Goal: Task Accomplishment & Management: Complete application form

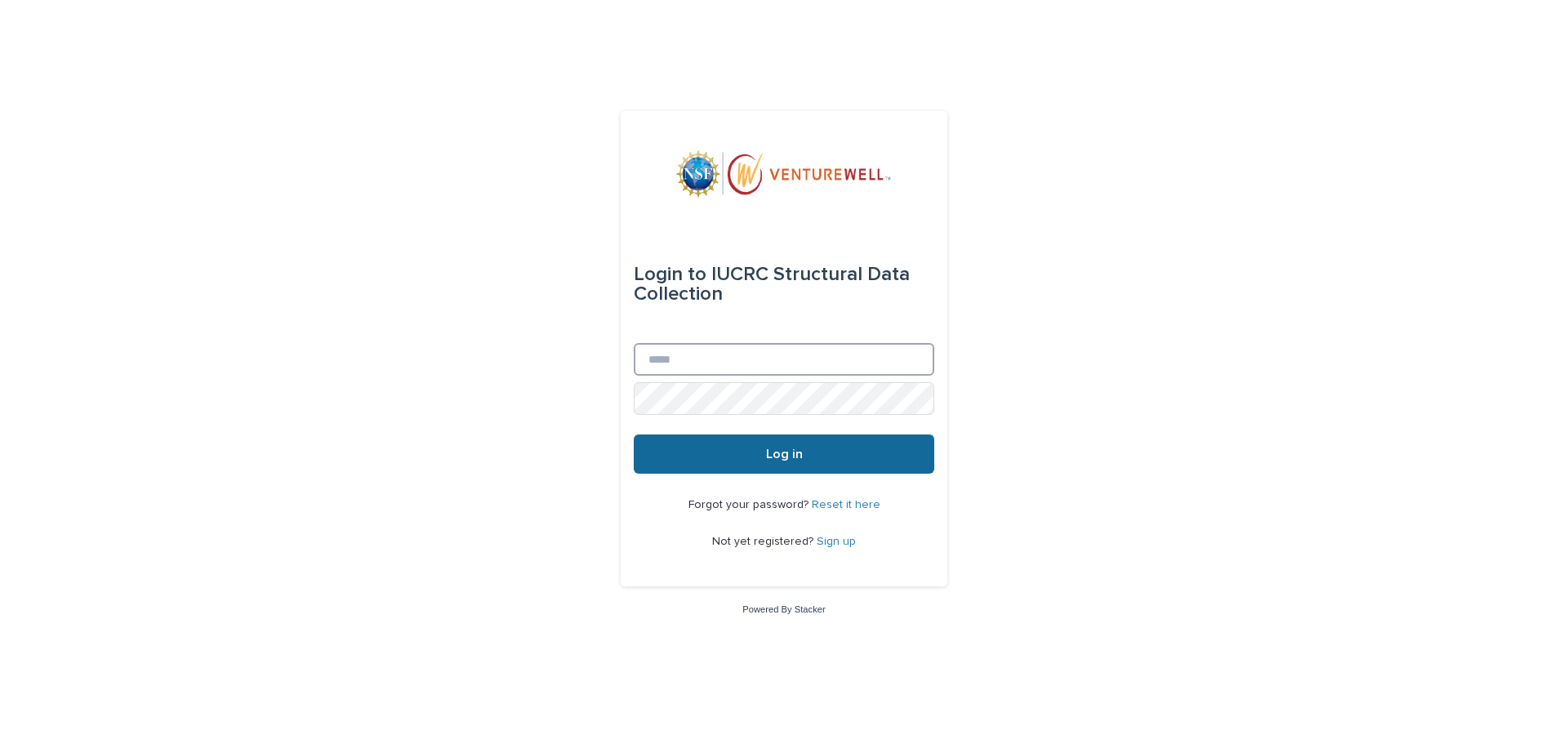
type input "**********"
click at [740, 459] on button "Log in" at bounding box center [784, 454] width 301 height 39
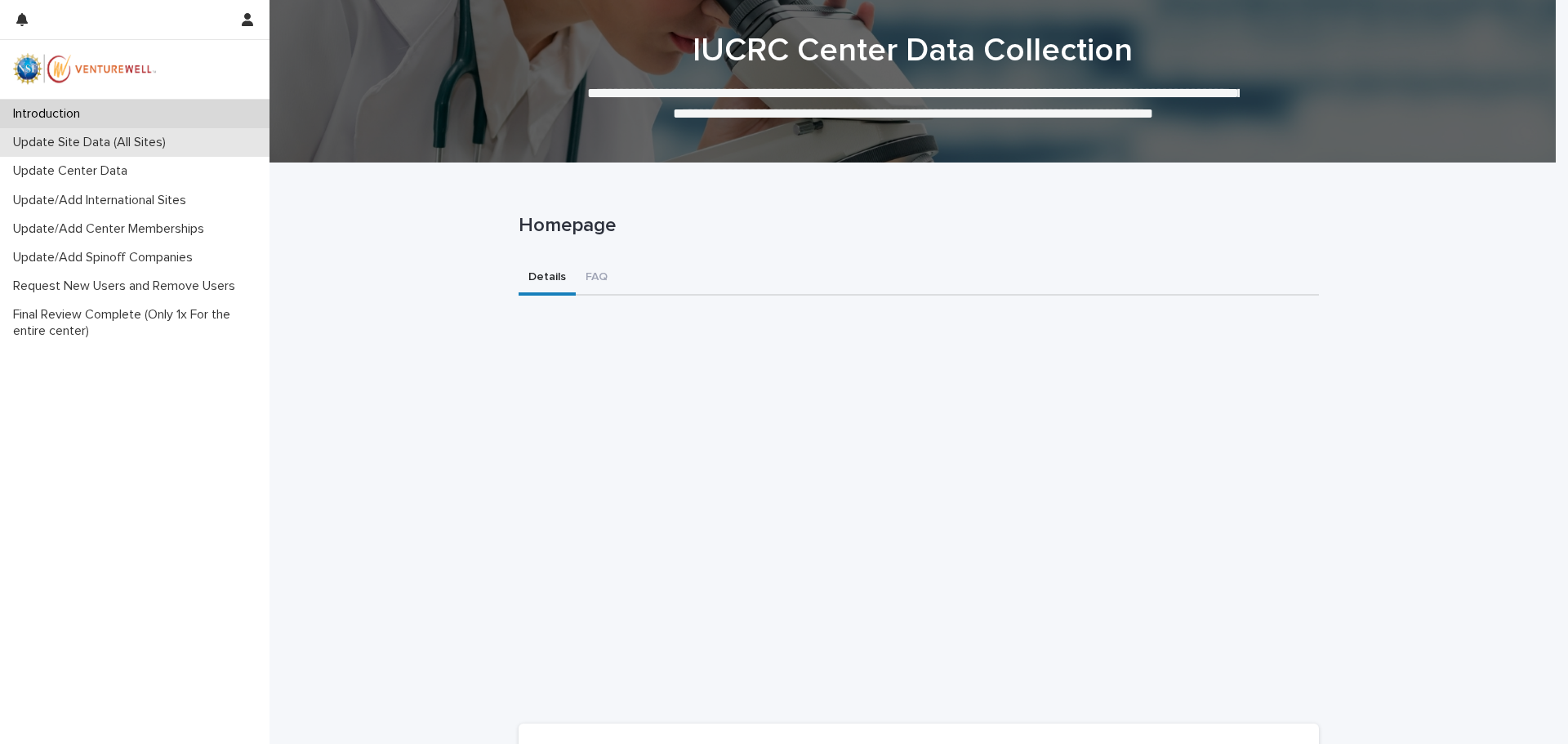
click at [100, 140] on p "Update Site Data (All Sites)" at bounding box center [92, 142] width 172 height 15
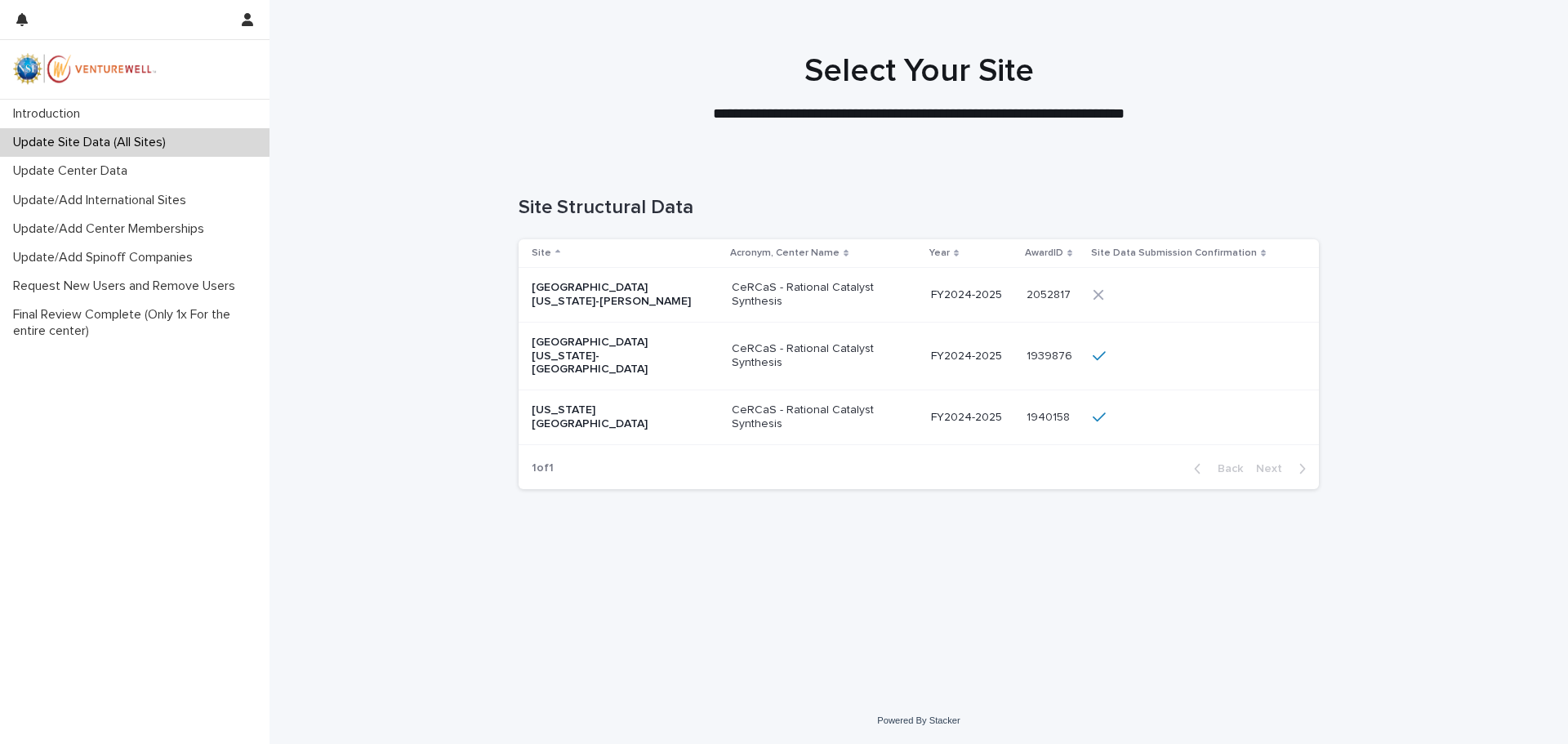
click at [655, 305] on div "[GEOGRAPHIC_DATA][US_STATE]-[PERSON_NAME]" at bounding box center [625, 295] width 187 height 41
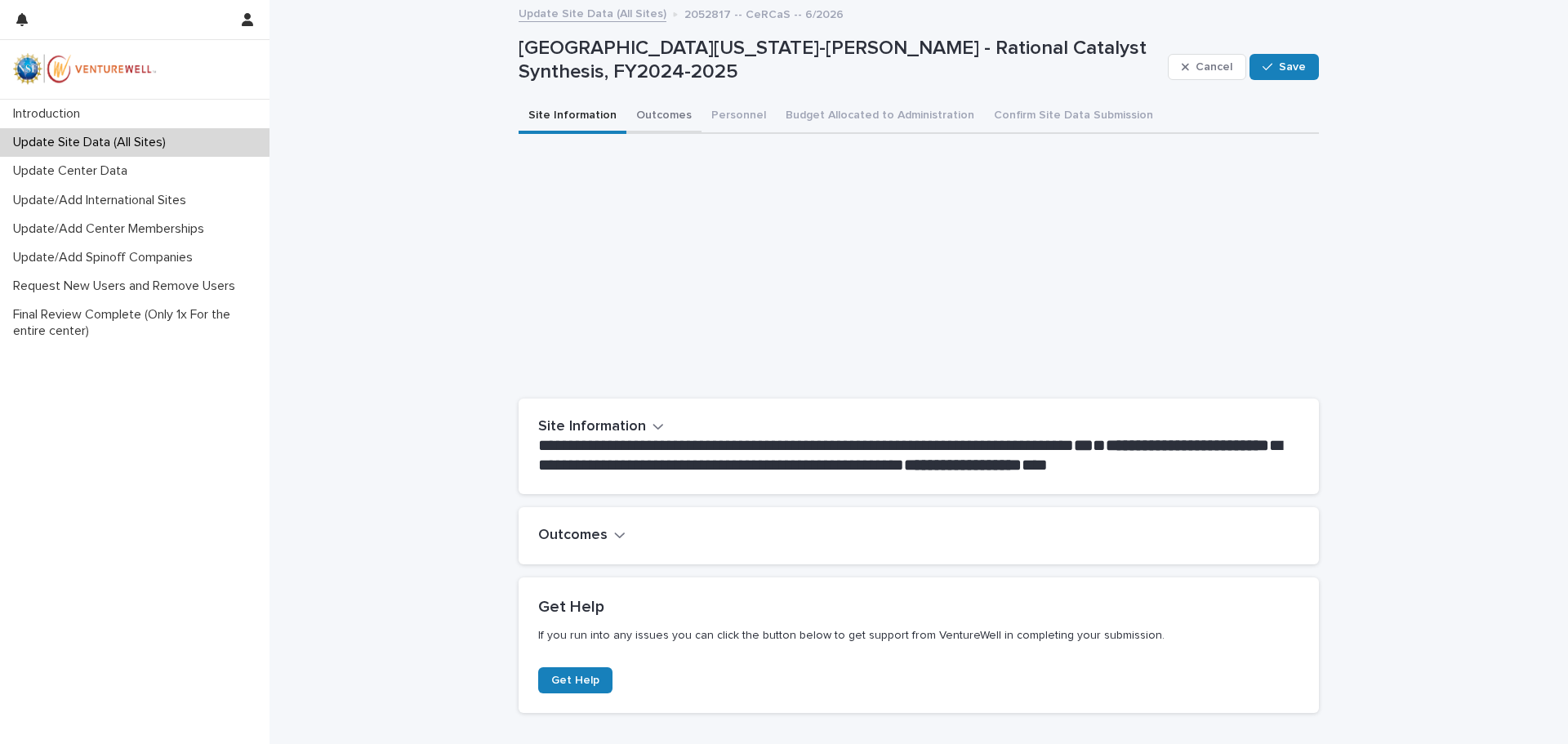
click at [626, 108] on button "Outcomes" at bounding box center [664, 117] width 75 height 34
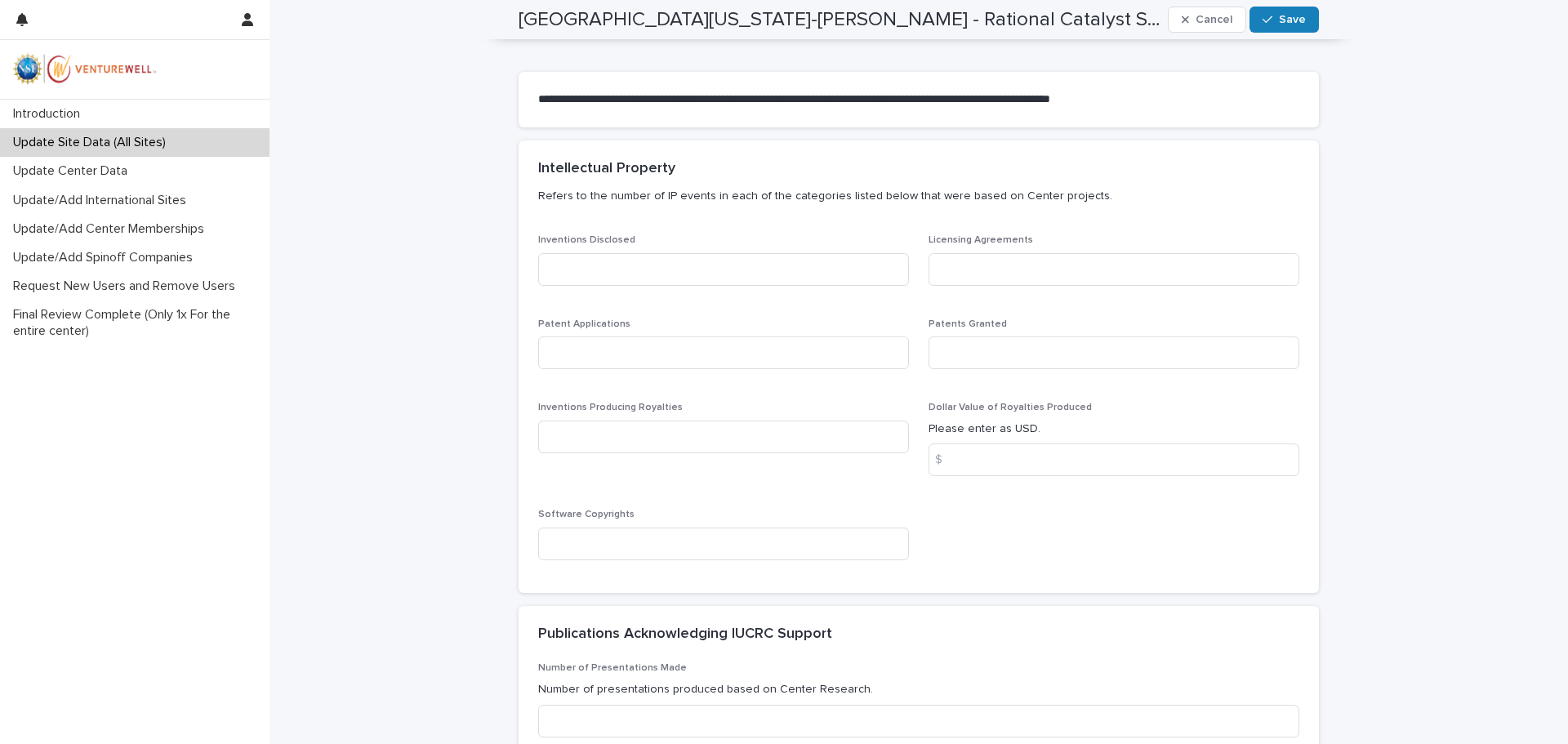
scroll to position [409, 0]
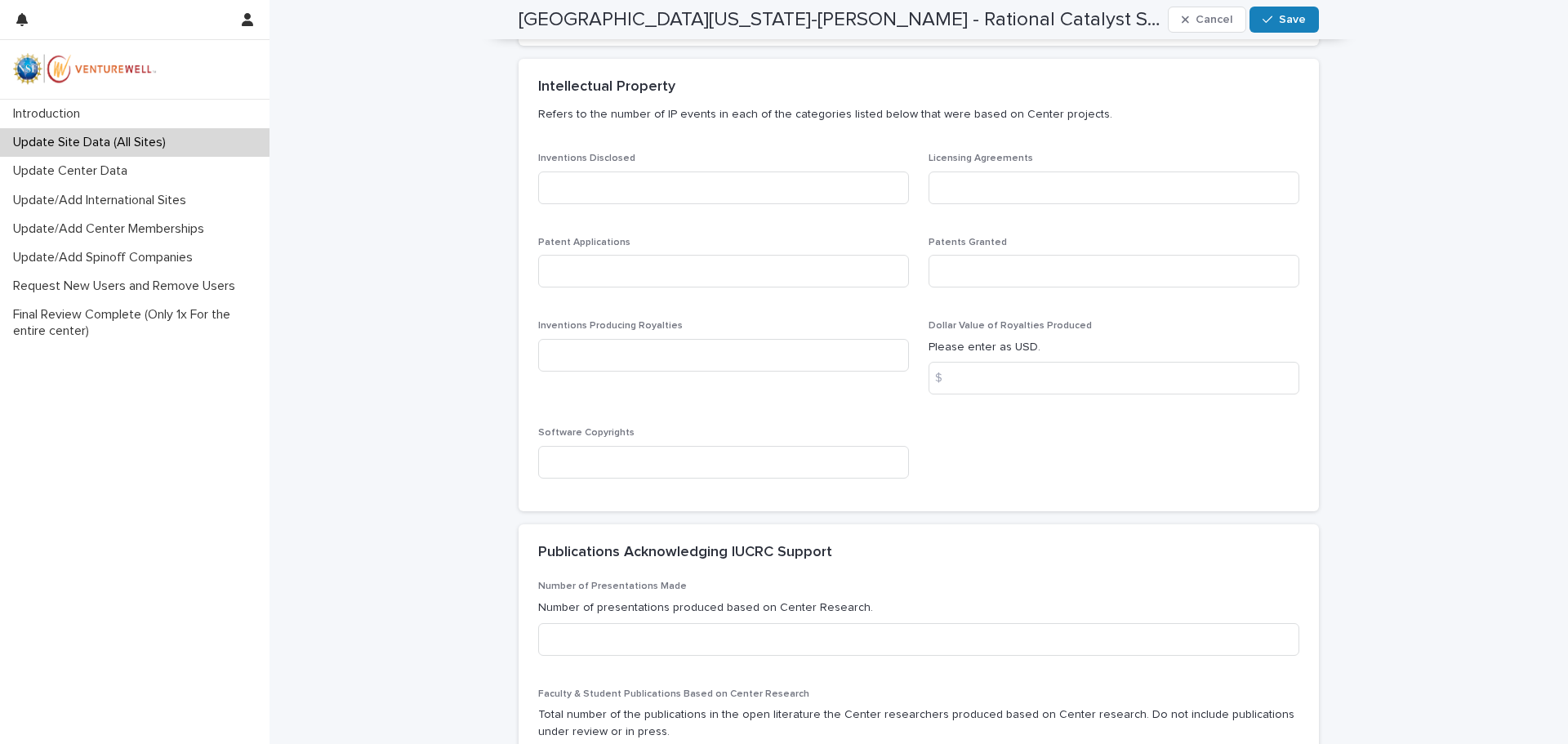
click at [518, 303] on div "Inventions Disclosed Licensing Agreements Patent Applications Patents Granted I…" at bounding box center [918, 331] width 800 height 358
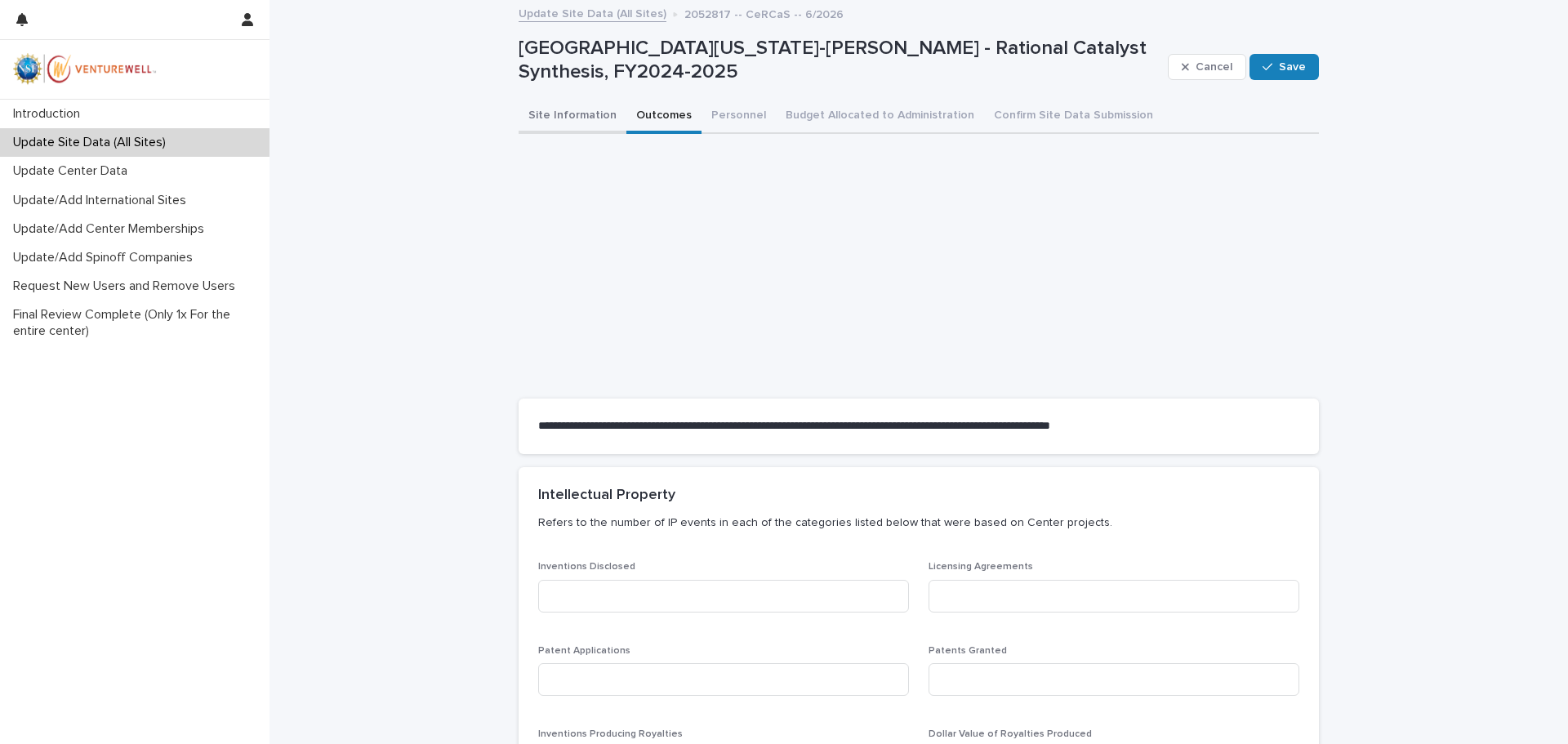
click at [542, 115] on button "Site Information" at bounding box center [572, 117] width 108 height 34
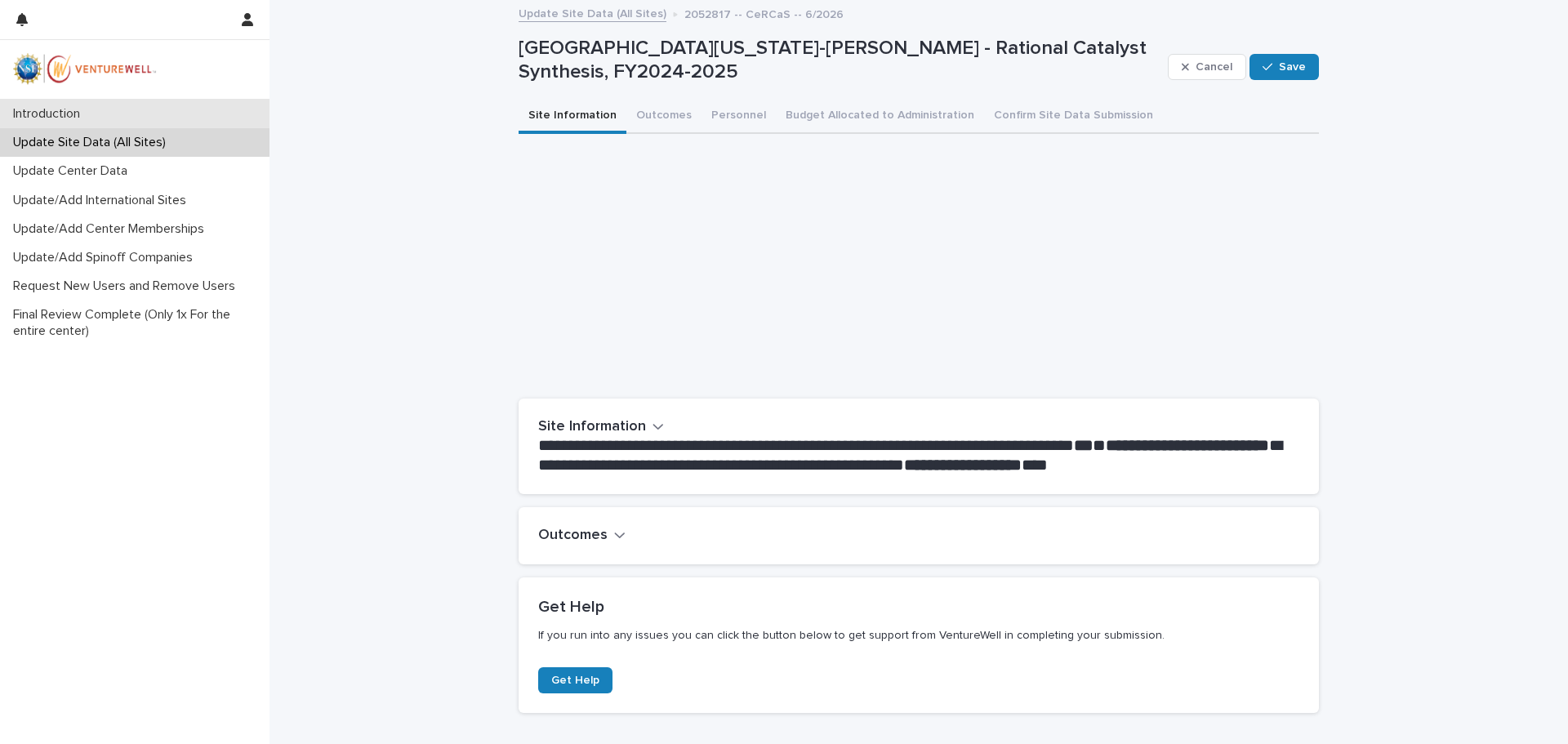
click at [89, 119] on p "Introduction" at bounding box center [49, 113] width 87 height 15
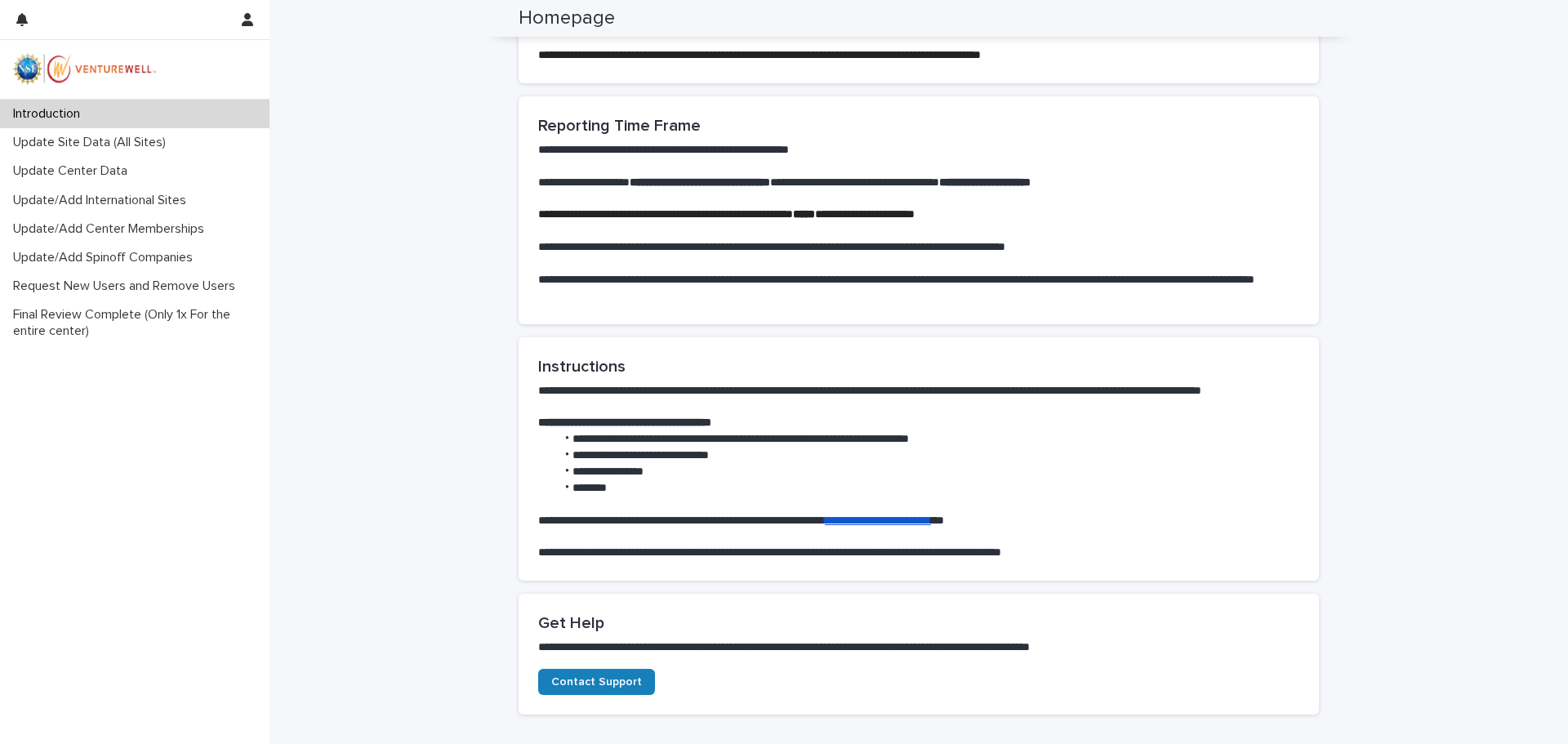
scroll to position [735, 0]
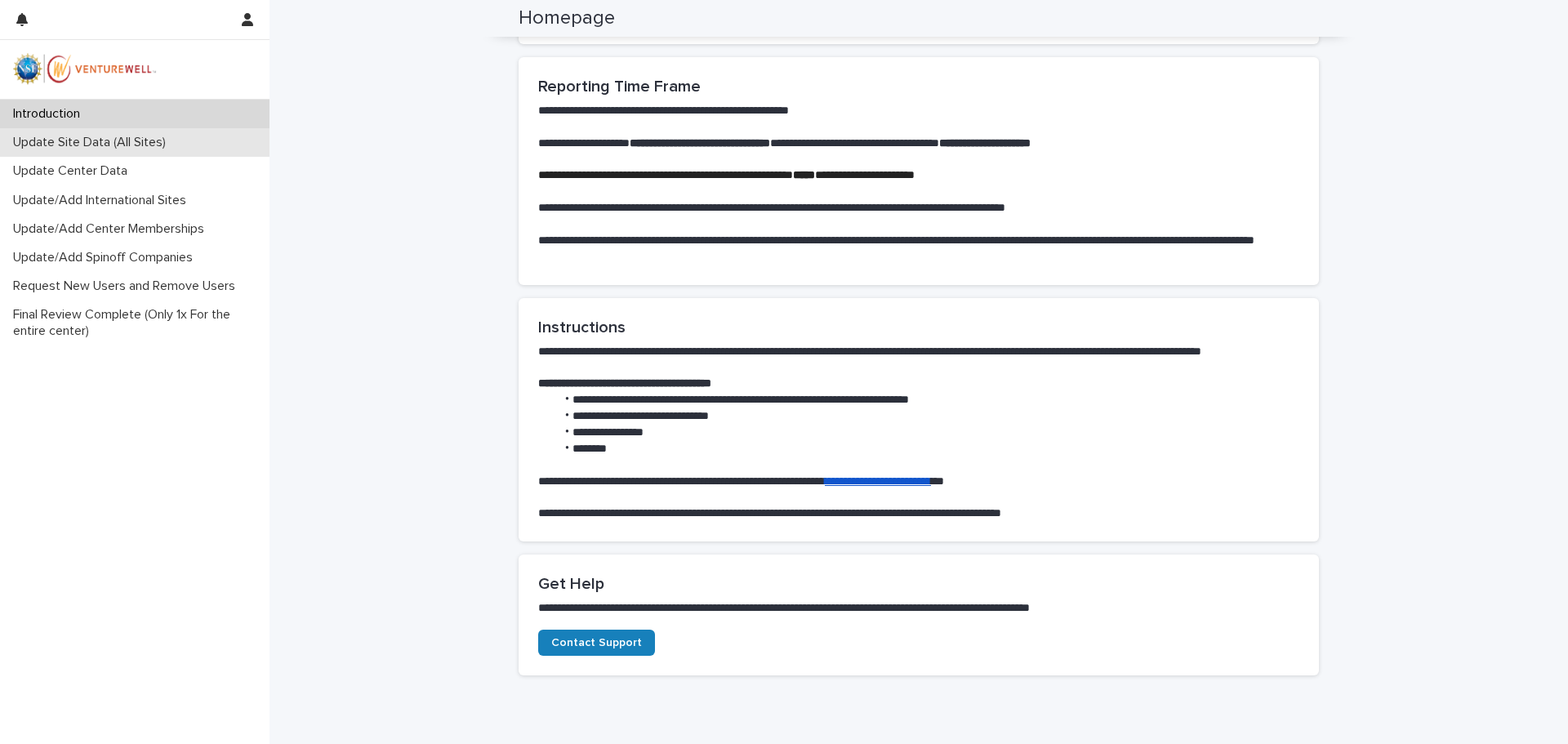
click at [82, 152] on div "Update Site Data (All Sites)" at bounding box center [135, 143] width 269 height 29
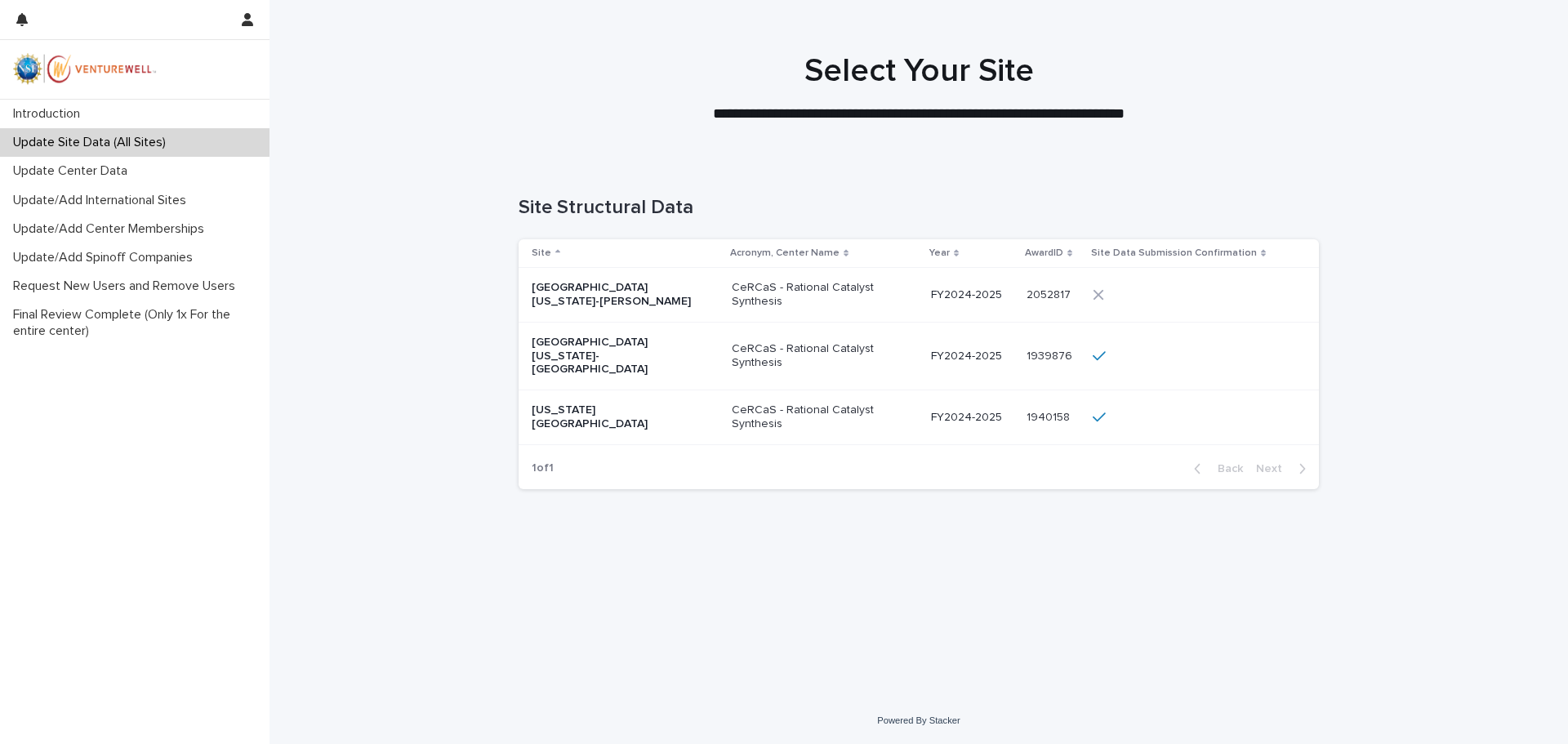
click at [704, 310] on td "[GEOGRAPHIC_DATA][US_STATE]-[PERSON_NAME]" at bounding box center [622, 294] width 207 height 54
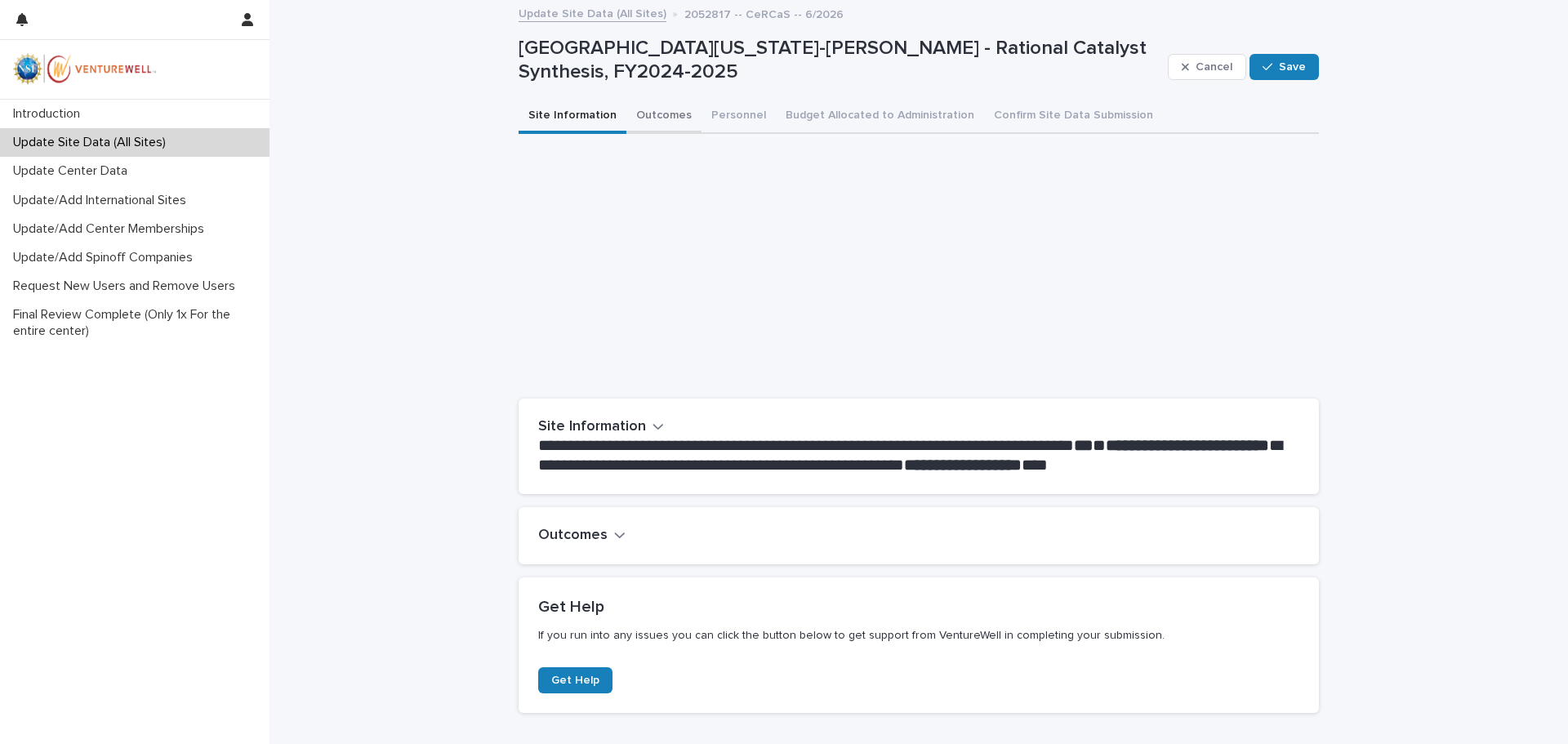
click at [670, 112] on button "Outcomes" at bounding box center [664, 117] width 75 height 34
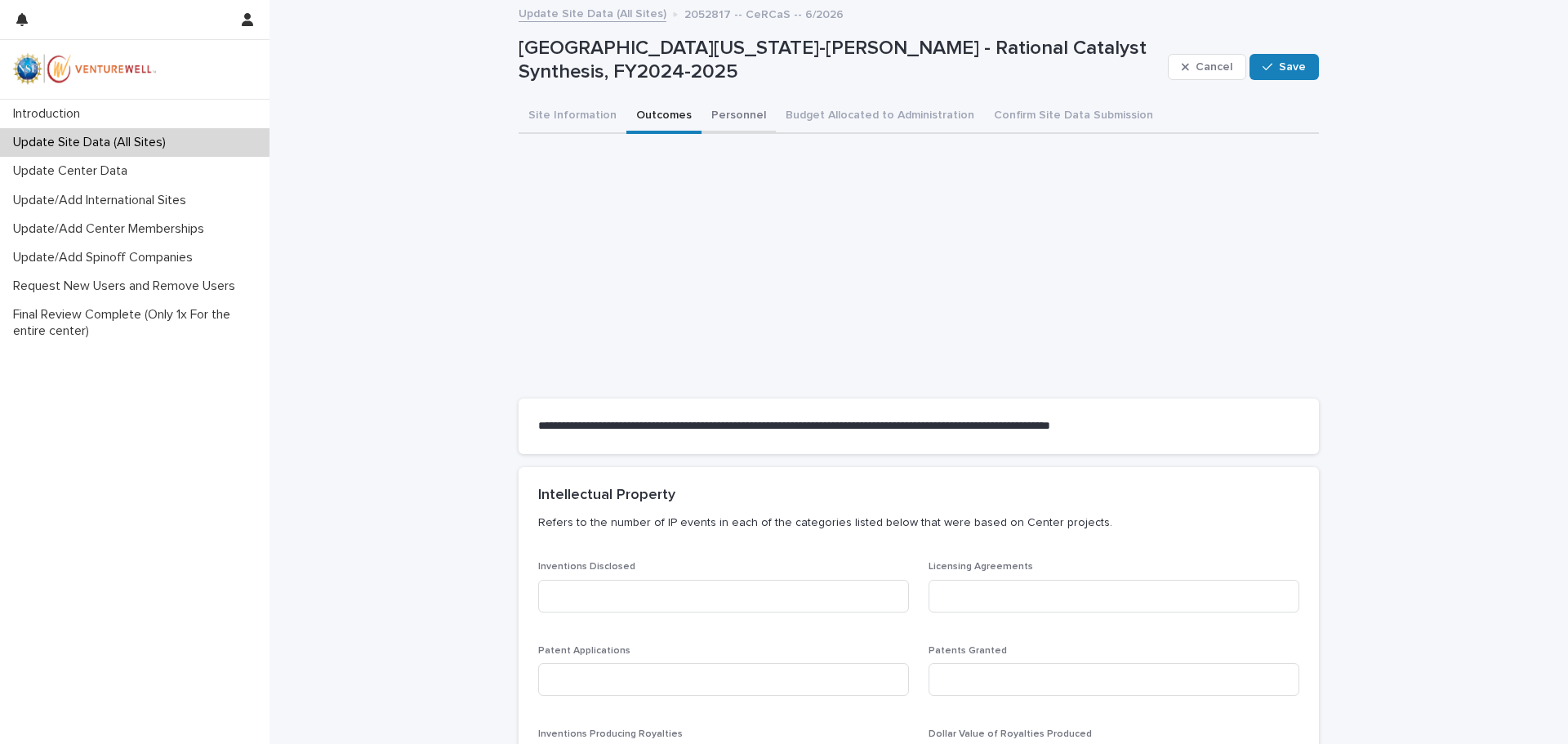
click at [706, 118] on button "Personnel" at bounding box center [739, 117] width 74 height 34
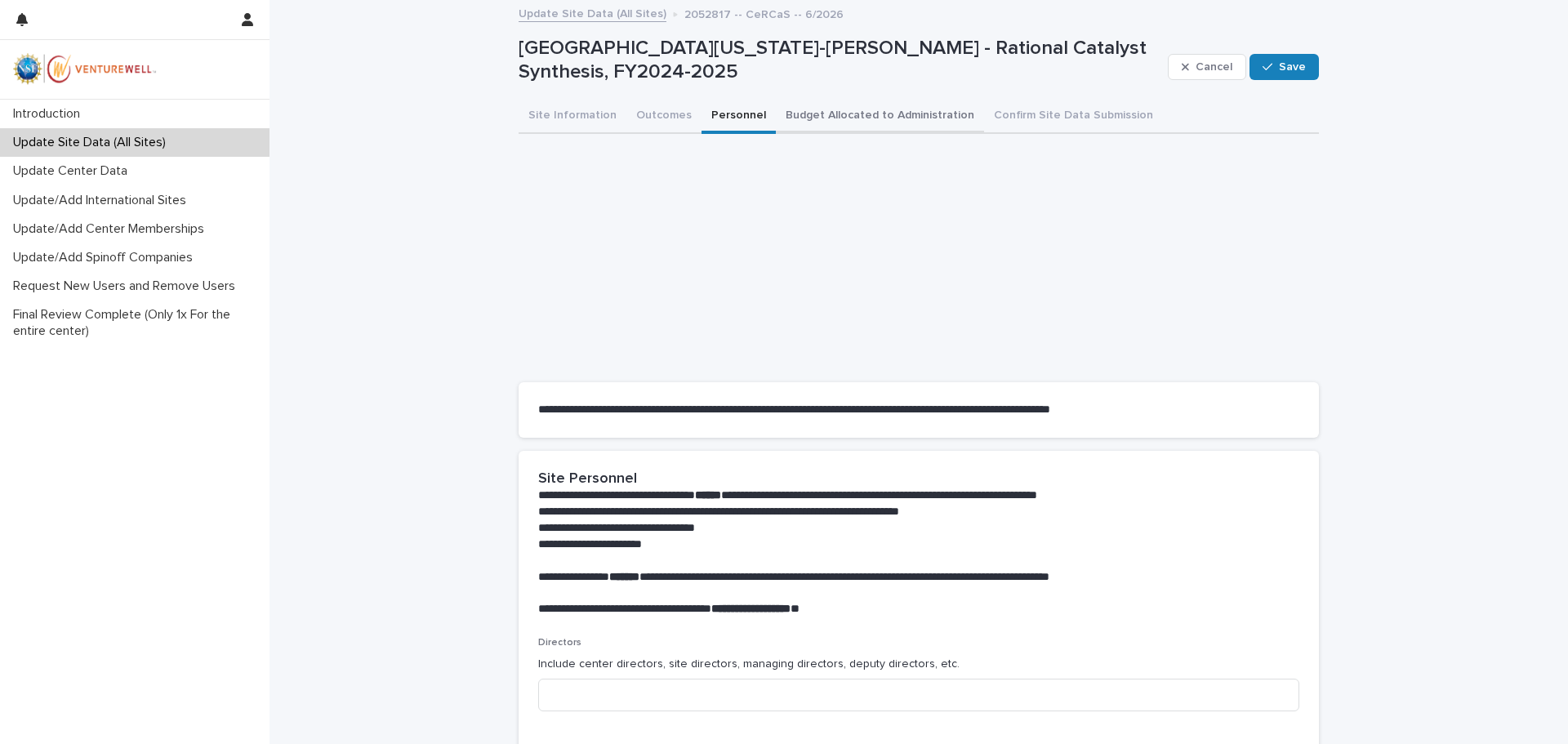
click at [846, 121] on button "Budget Allocated to Administration" at bounding box center [879, 117] width 208 height 34
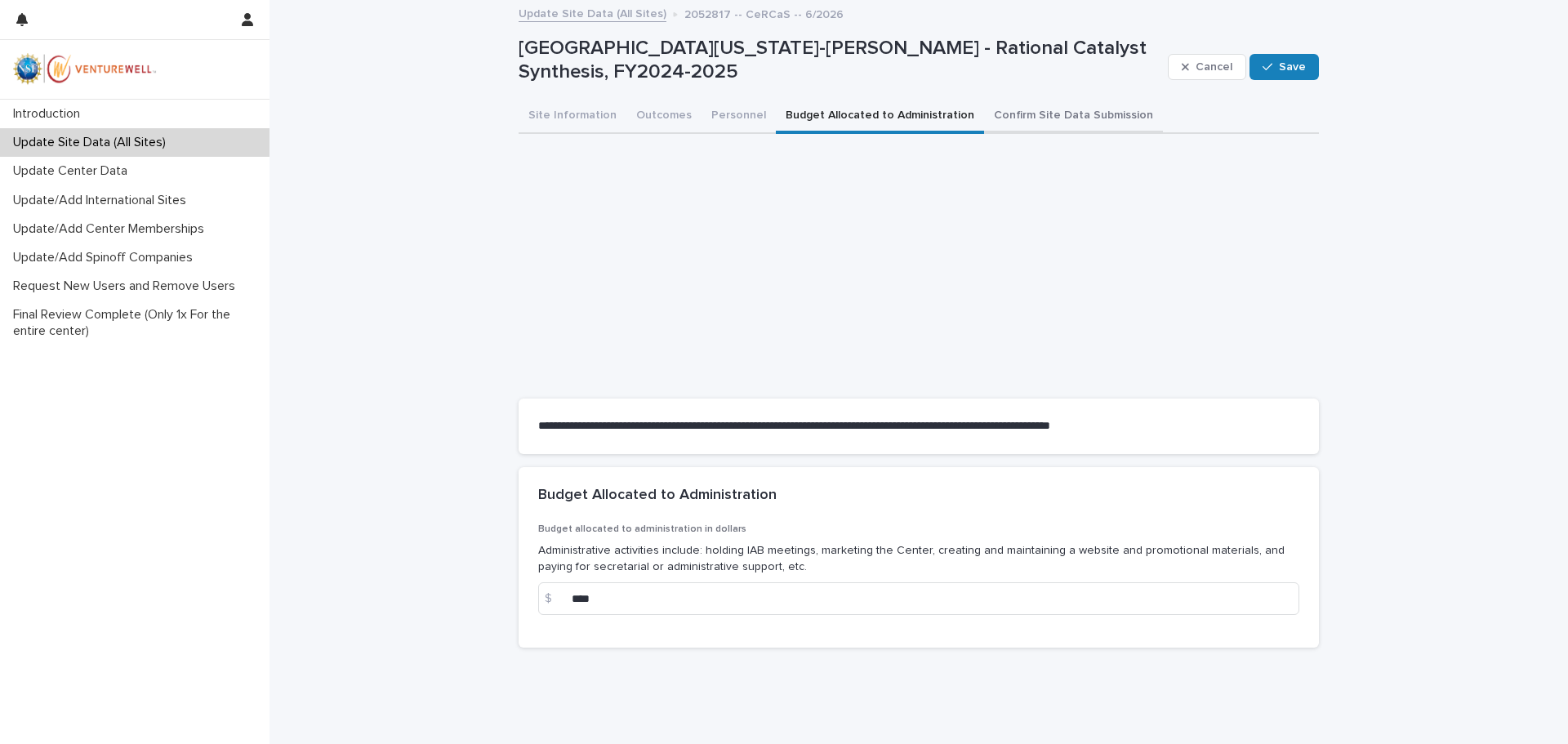
click at [986, 109] on button "Confirm Site Data Submission" at bounding box center [1073, 117] width 179 height 34
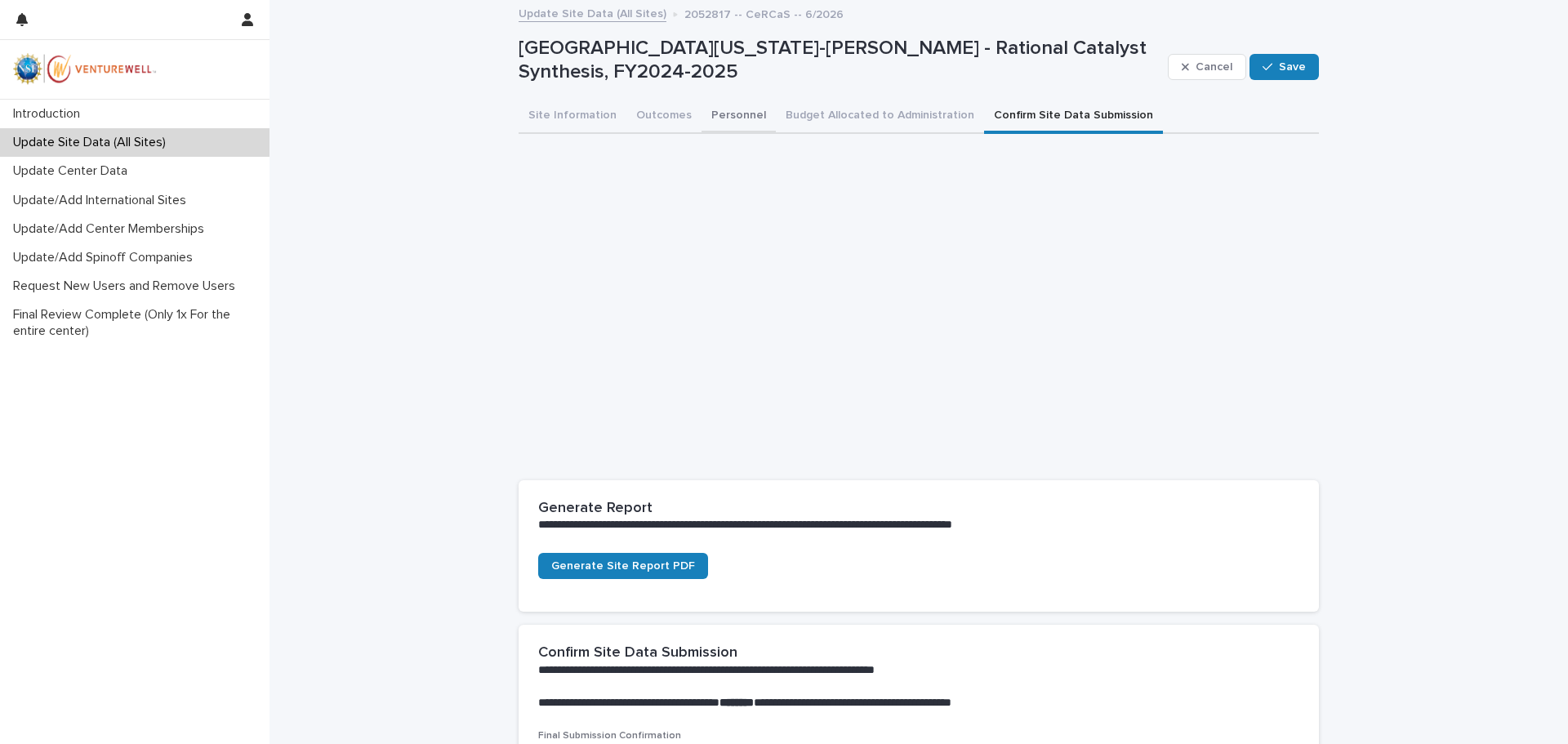
click at [702, 118] on button "Personnel" at bounding box center [739, 117] width 74 height 34
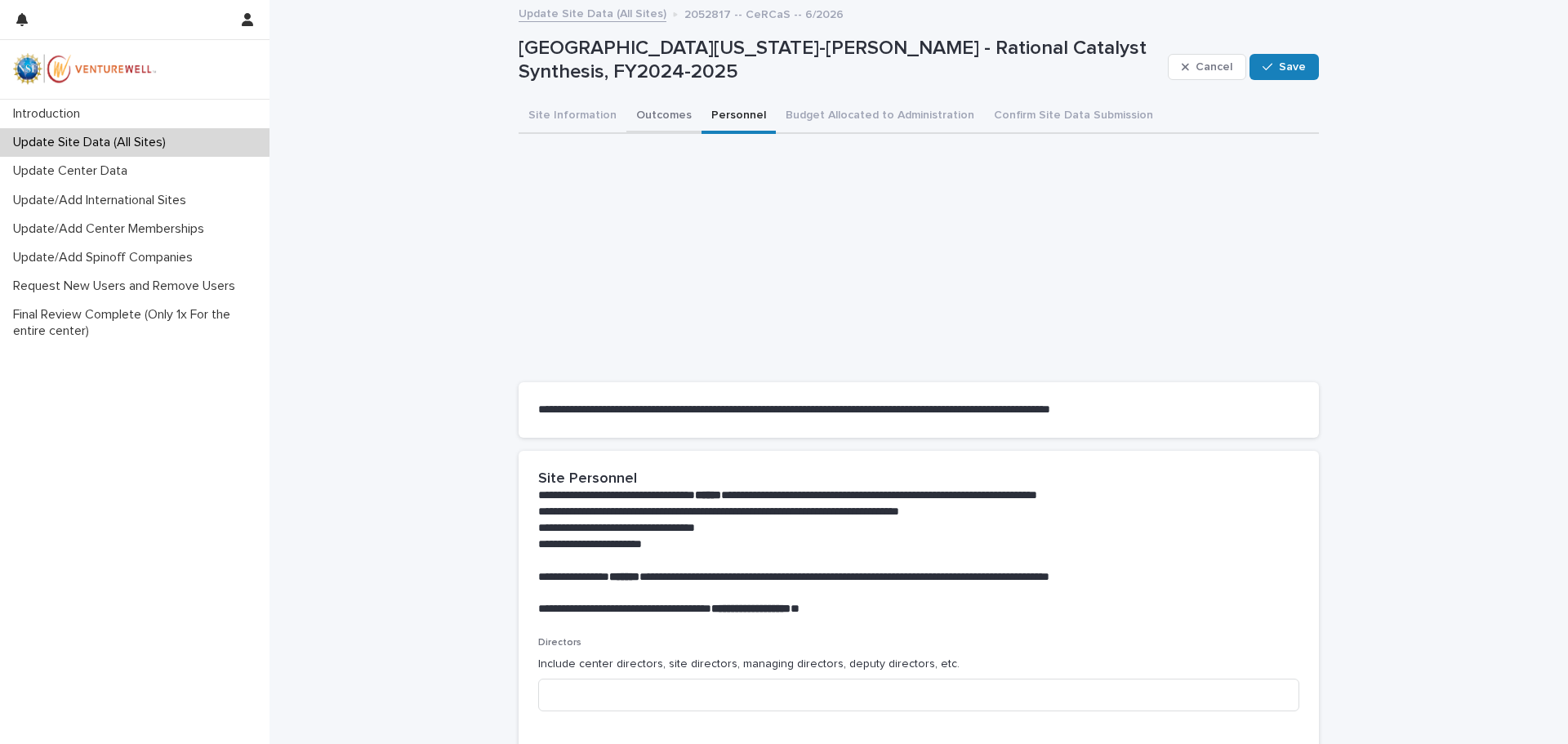
click at [633, 117] on button "Outcomes" at bounding box center [664, 117] width 75 height 34
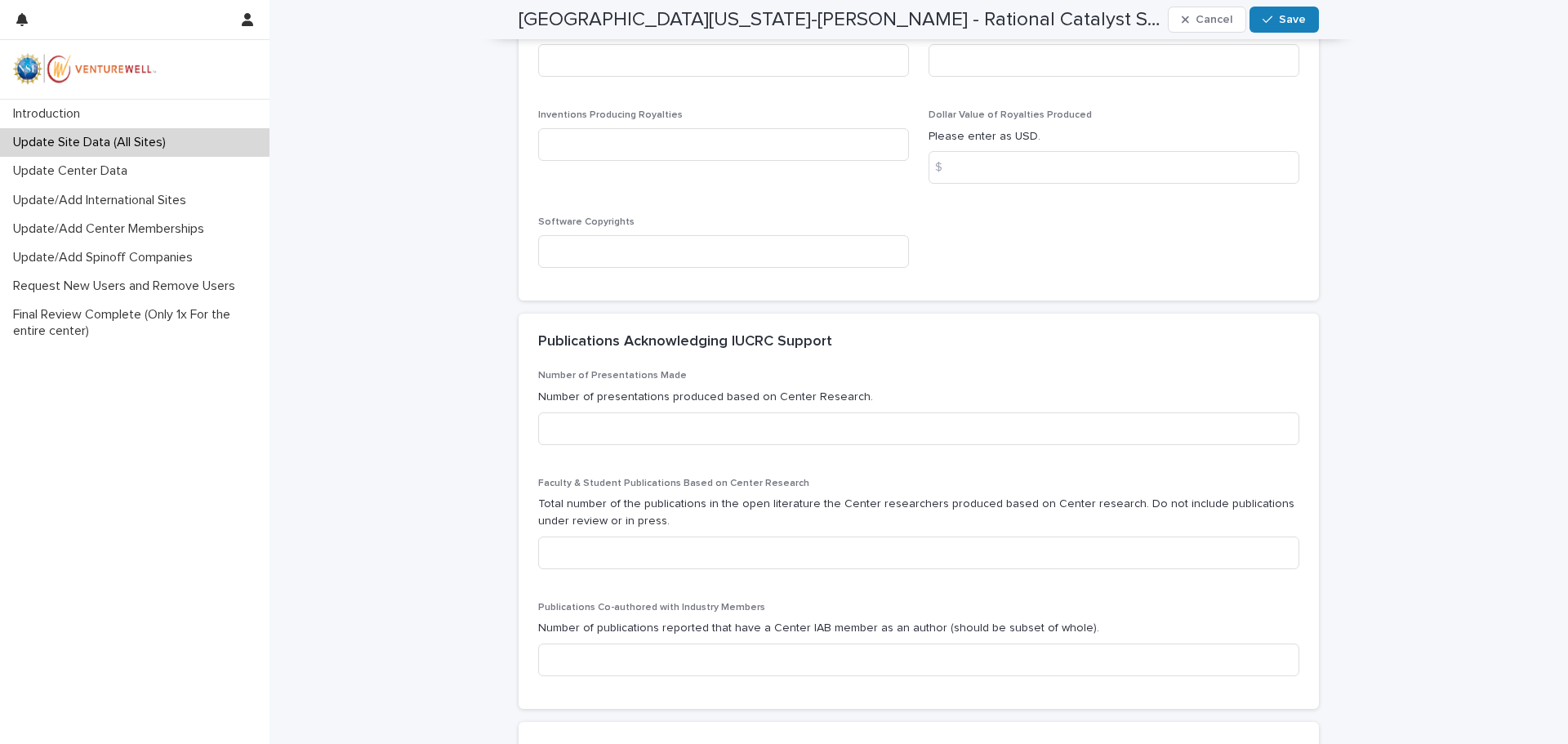
scroll to position [47, 0]
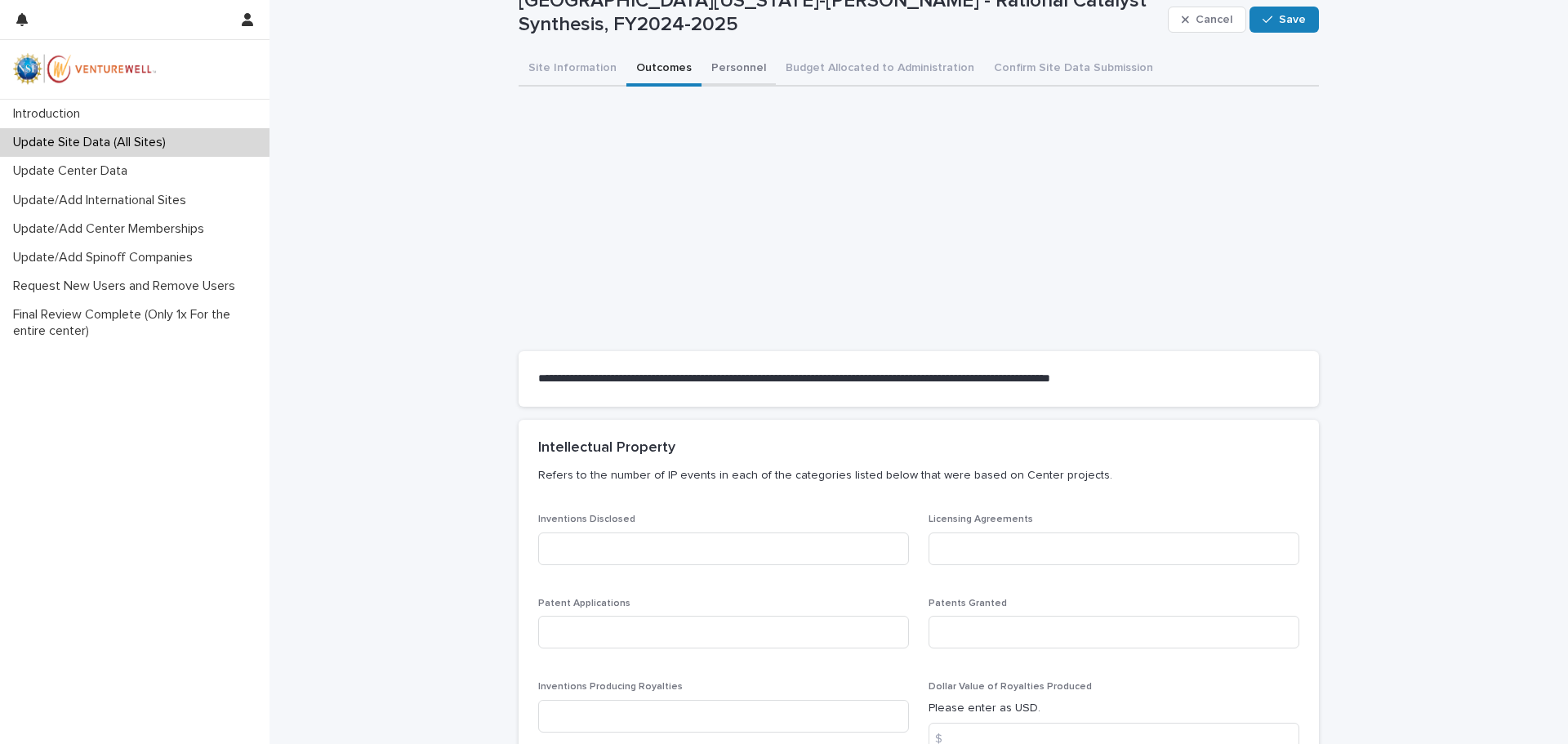
click at [706, 62] on button "Personnel" at bounding box center [739, 70] width 74 height 34
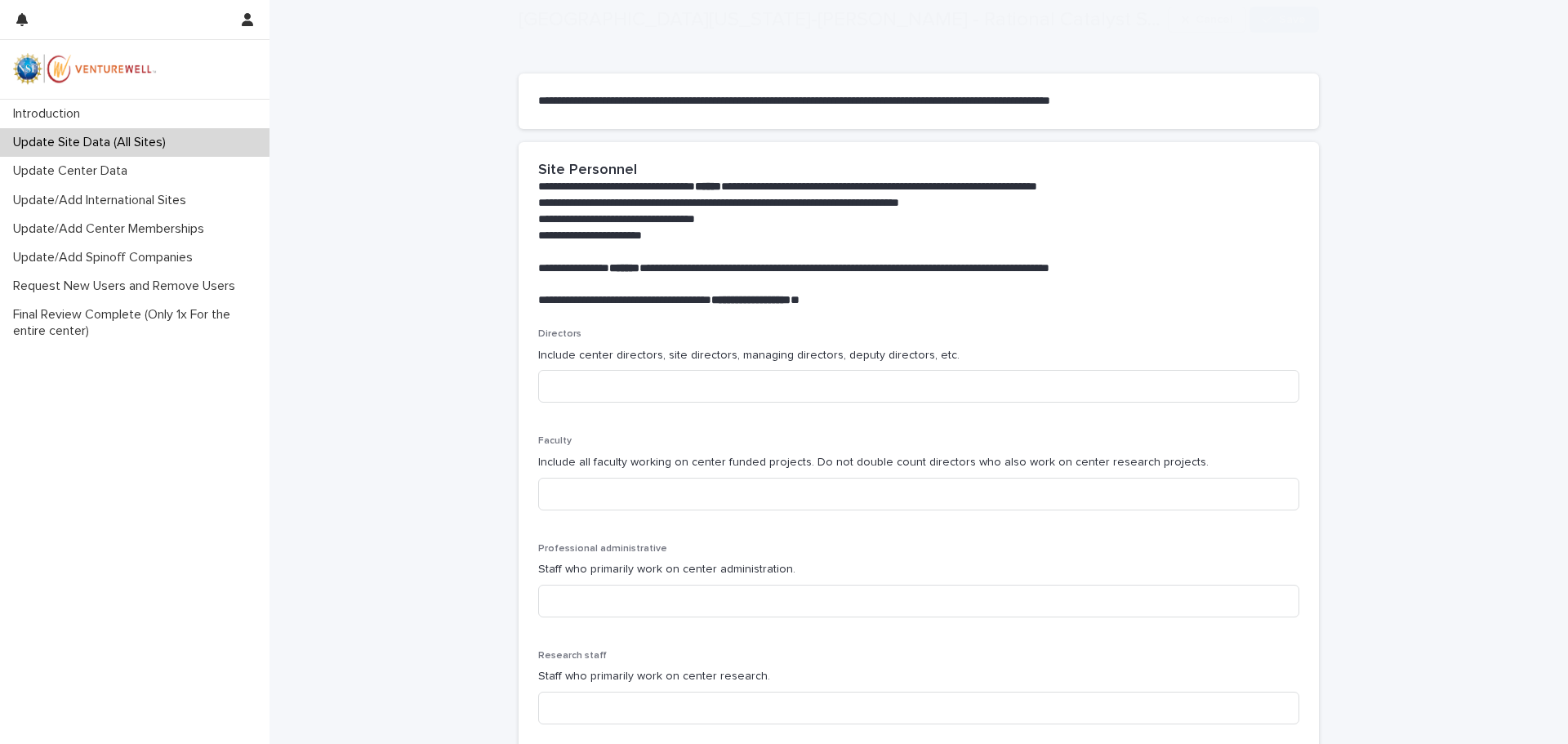
scroll to position [374, 0]
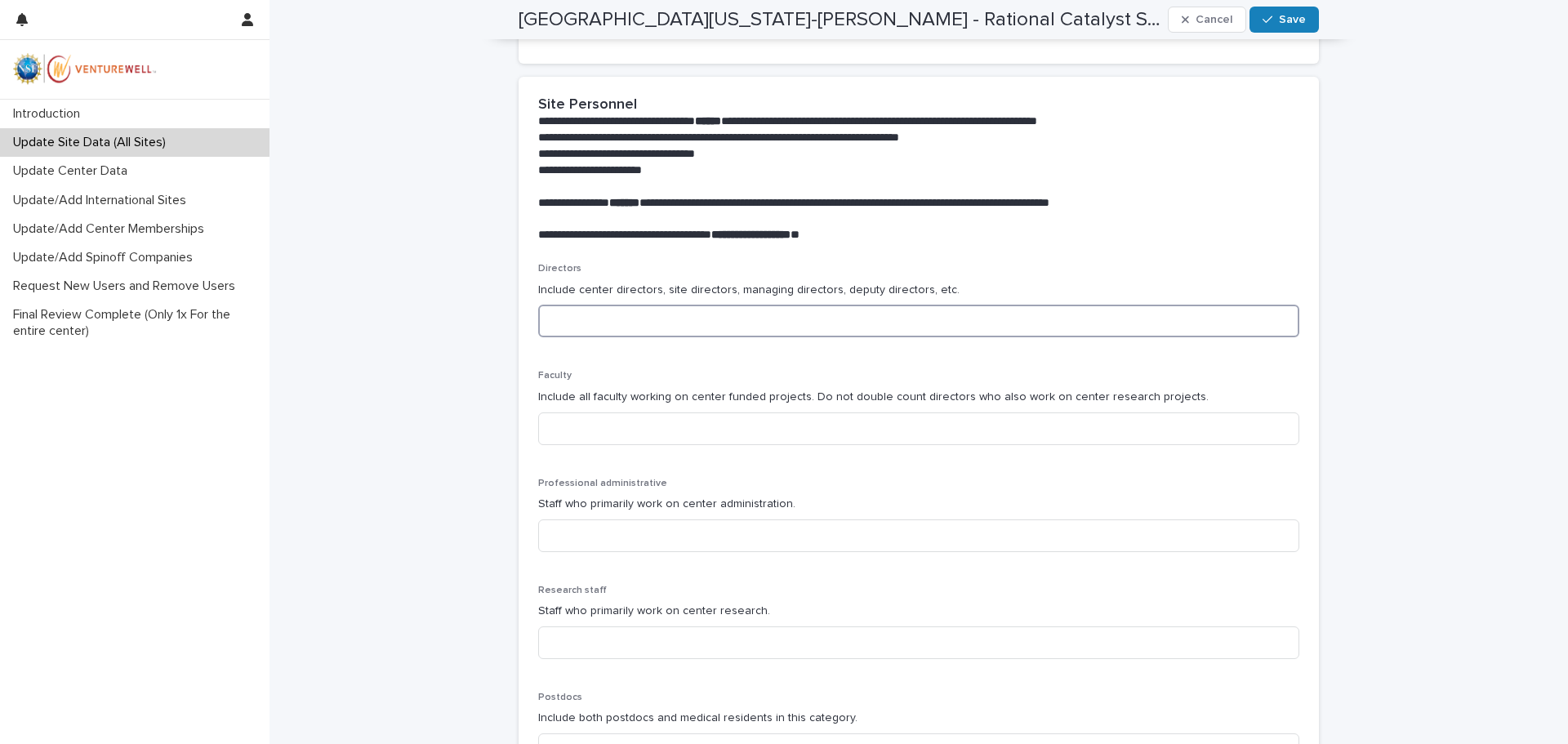
click at [571, 319] on input at bounding box center [918, 321] width 761 height 33
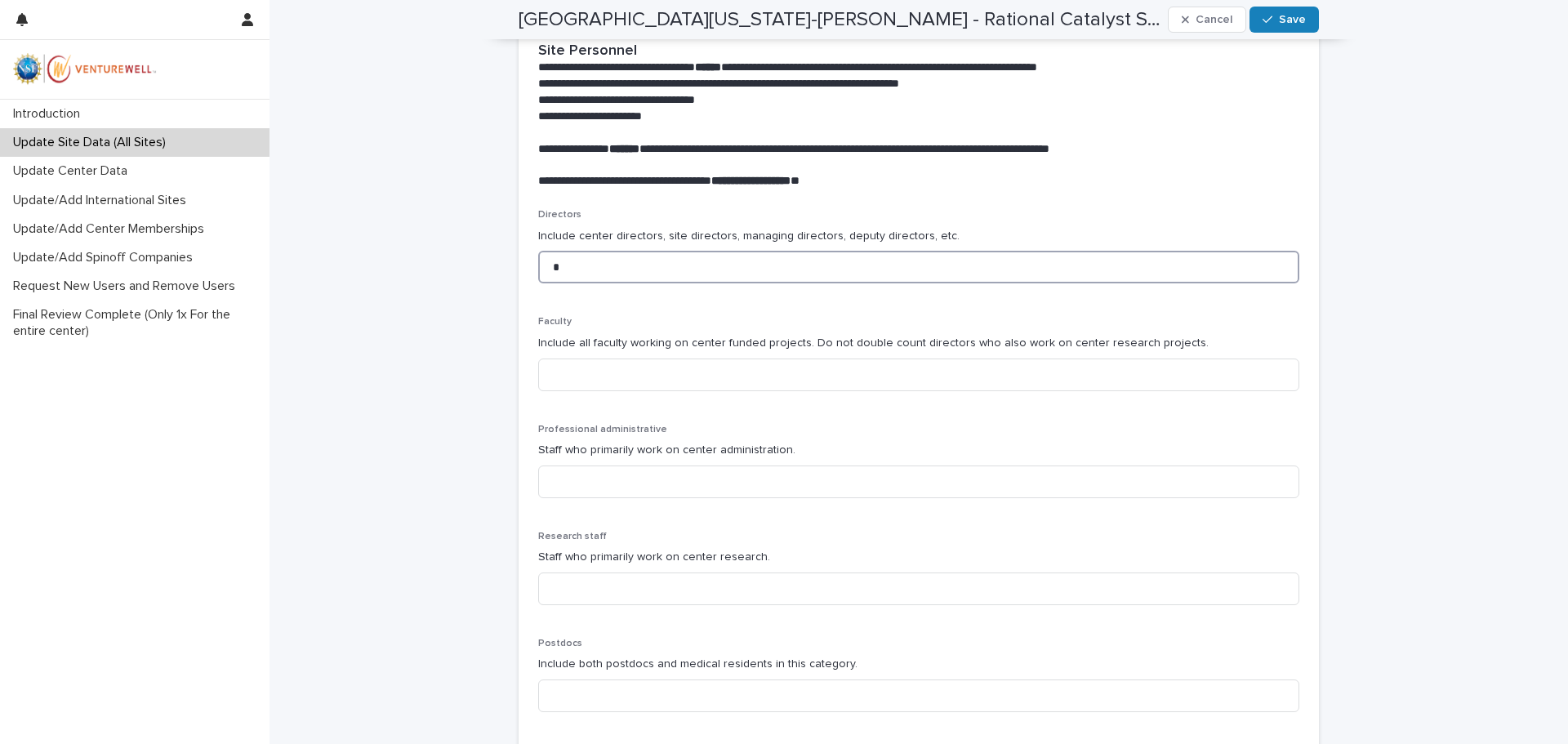
scroll to position [456, 0]
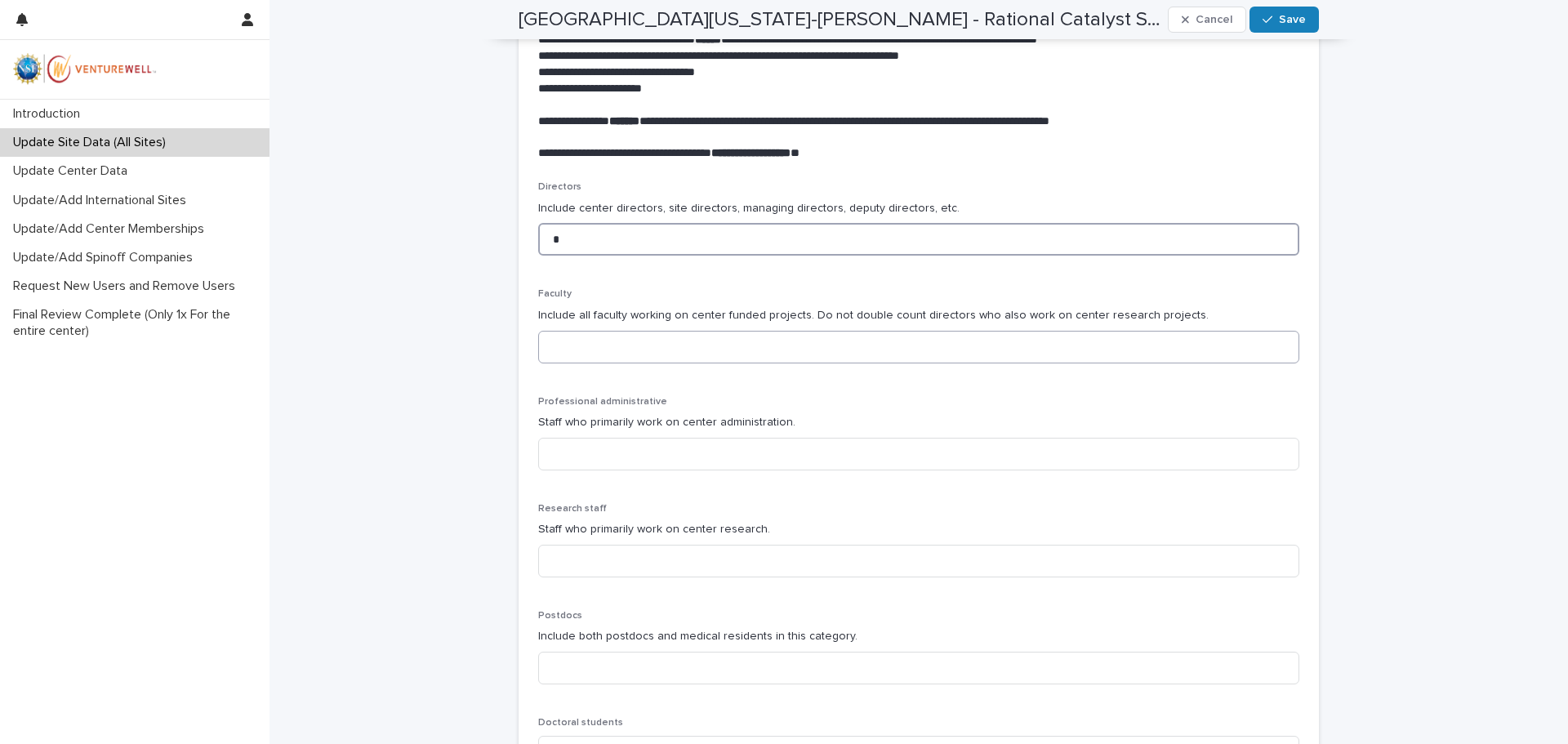
type input "*"
click at [577, 353] on input at bounding box center [918, 347] width 761 height 33
click at [591, 349] on input at bounding box center [918, 347] width 761 height 33
type input "*"
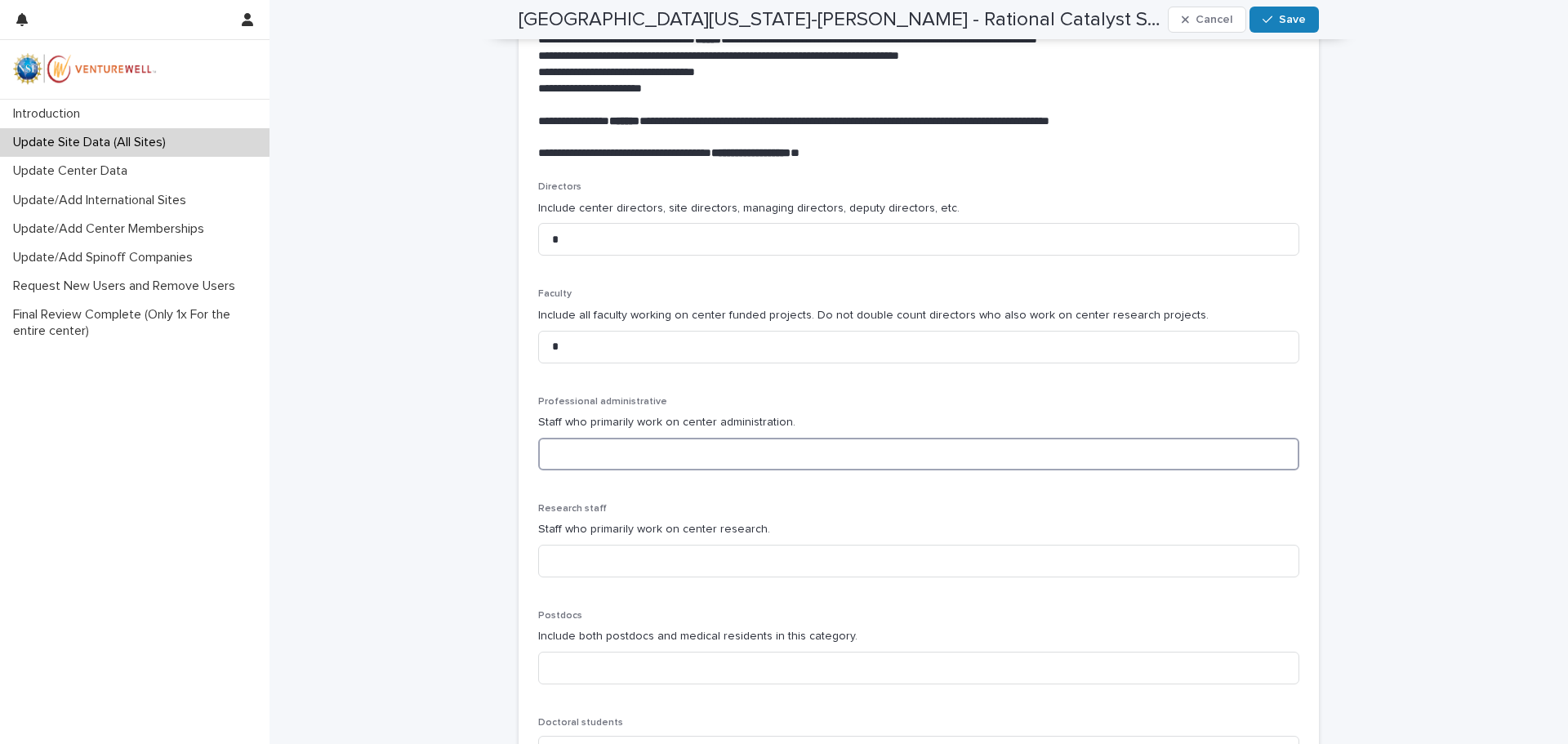
click at [605, 457] on input at bounding box center [918, 454] width 761 height 33
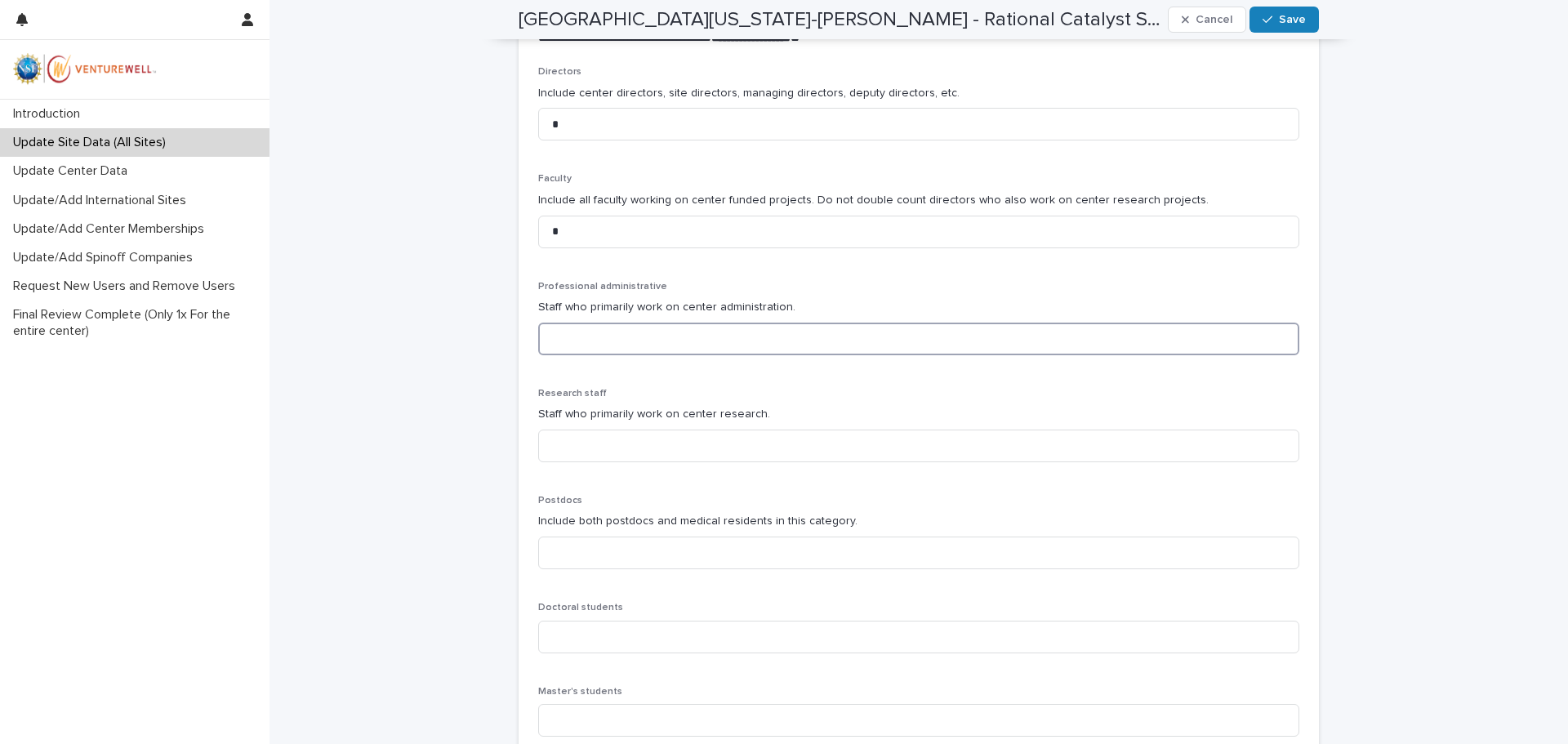
scroll to position [619, 0]
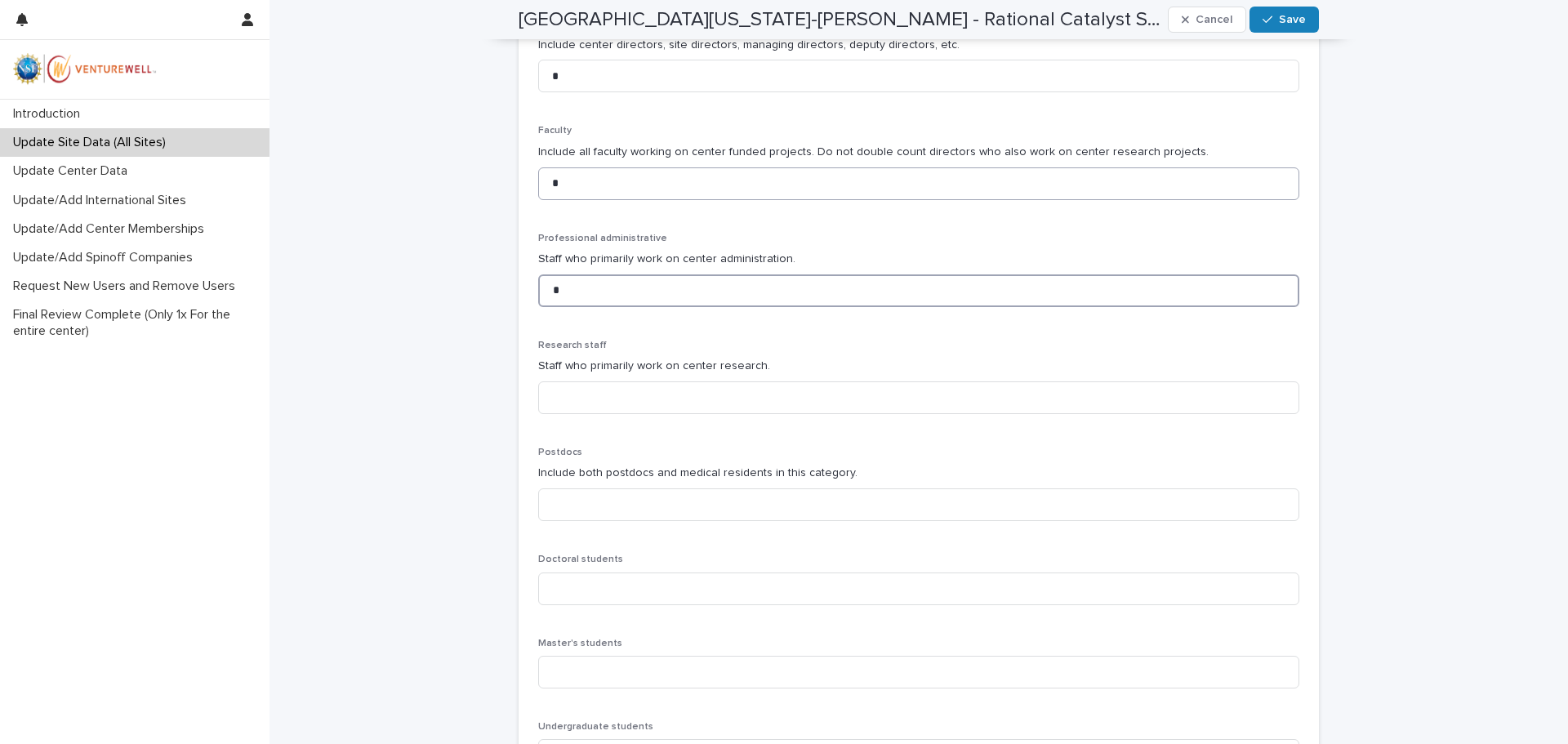
type input "*"
drag, startPoint x: 549, startPoint y: 179, endPoint x: 541, endPoint y: 182, distance: 8.5
click at [541, 182] on input "*" at bounding box center [918, 184] width 761 height 33
type input "*"
click at [574, 406] on input at bounding box center [918, 398] width 761 height 33
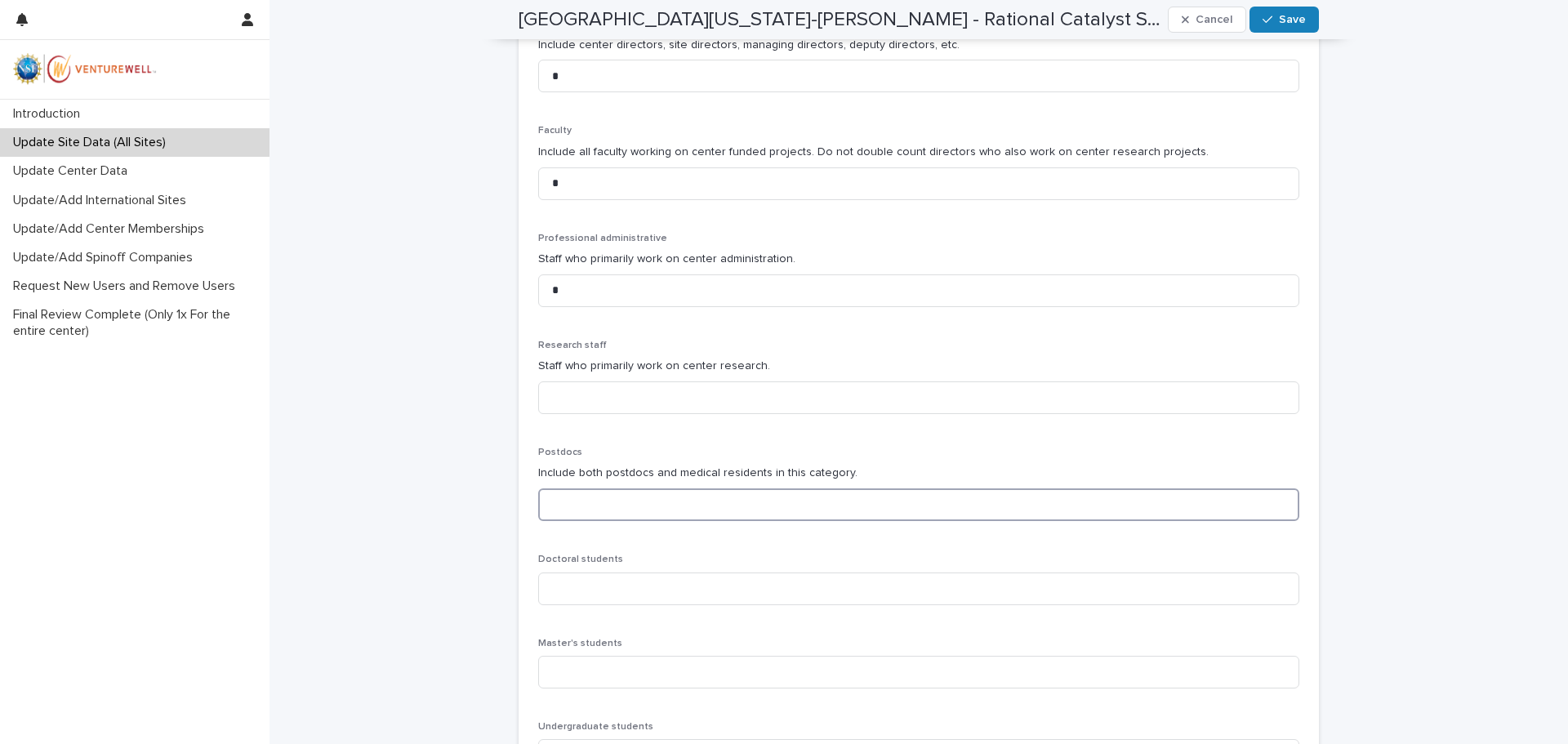
click at [592, 506] on input at bounding box center [918, 505] width 761 height 33
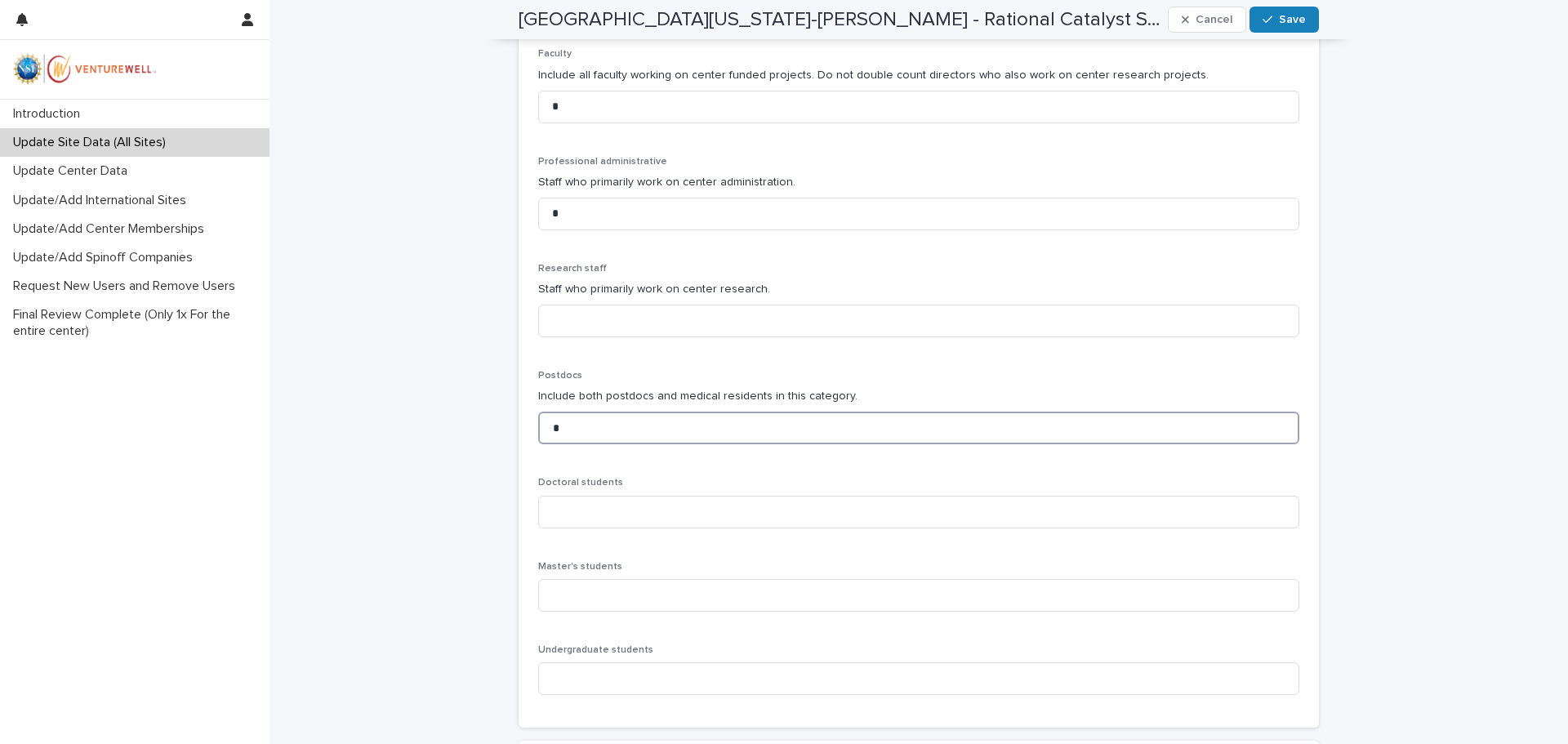
scroll to position [782, 0]
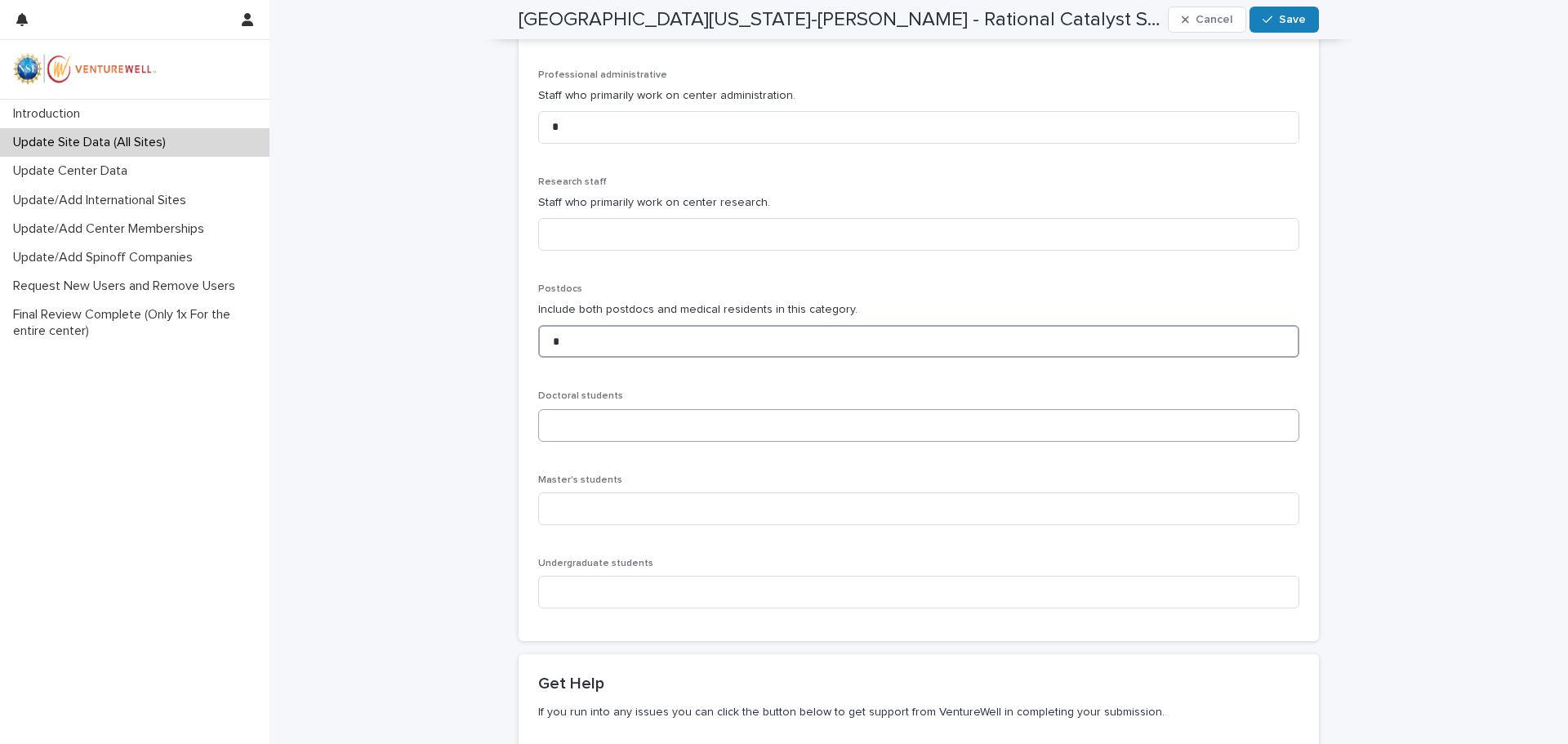
type input "*"
click at [598, 424] on input at bounding box center [918, 426] width 761 height 33
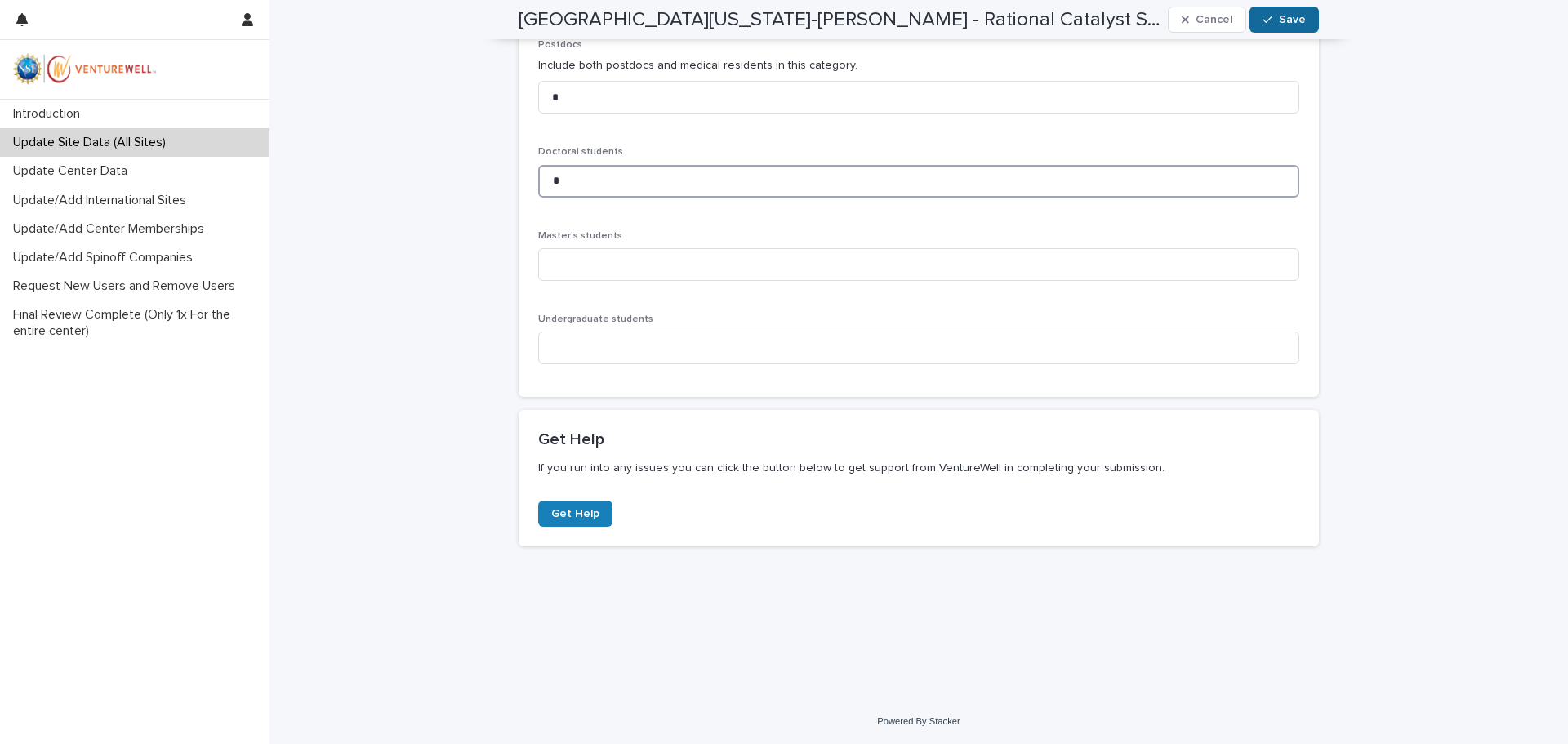
type input "*"
click at [1289, 21] on span "Save" at bounding box center [1292, 20] width 27 height 12
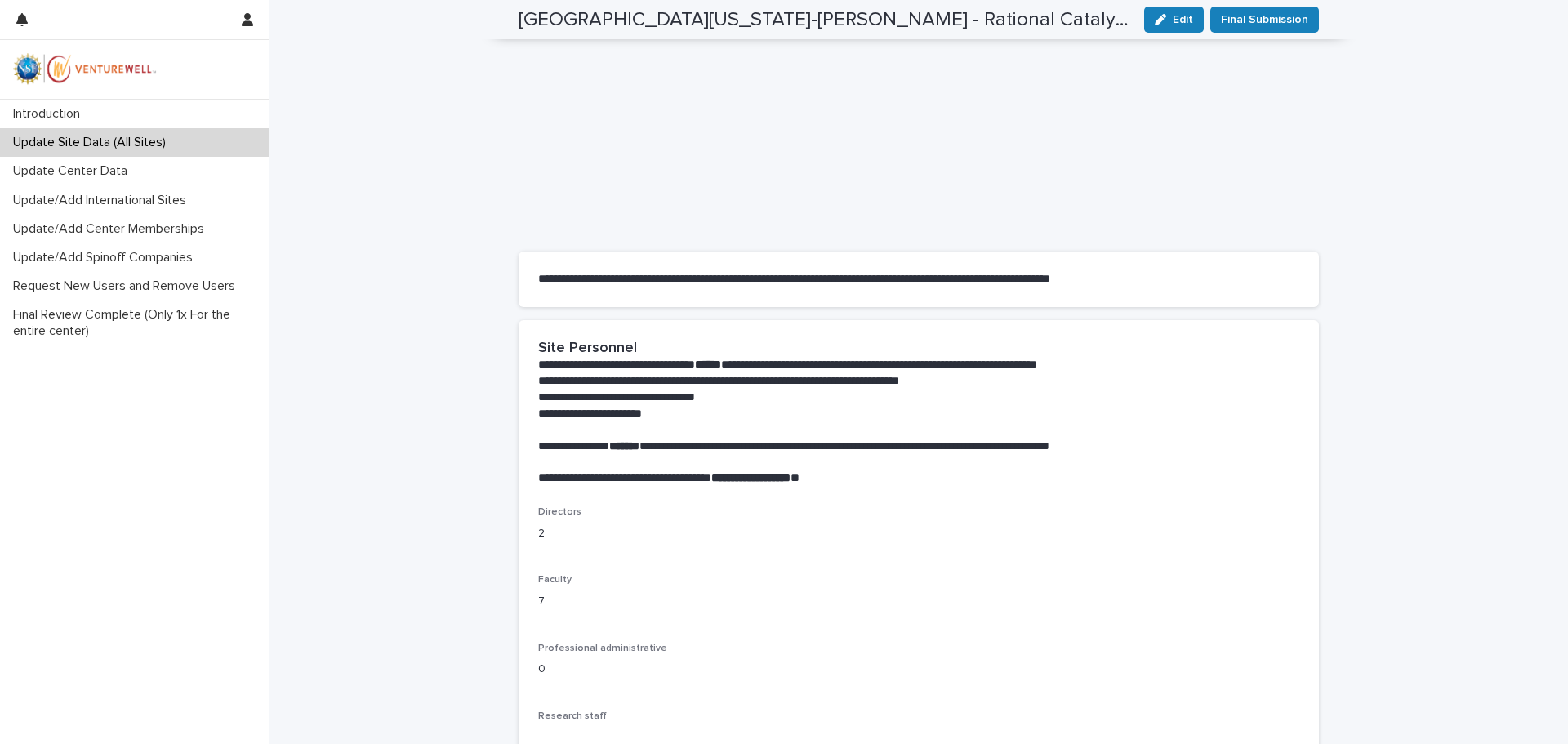
scroll to position [0, 0]
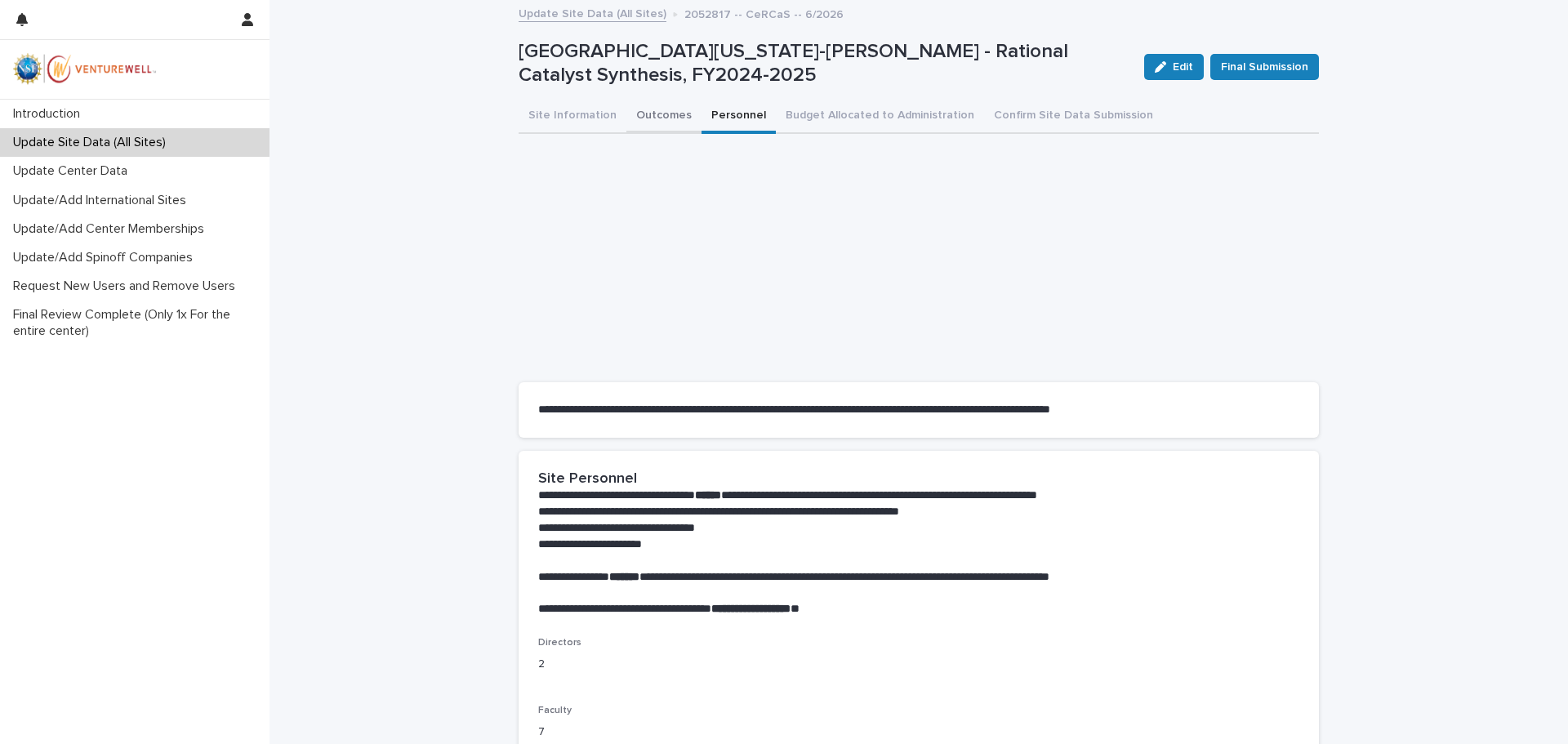
click at [674, 112] on button "Outcomes" at bounding box center [664, 117] width 75 height 34
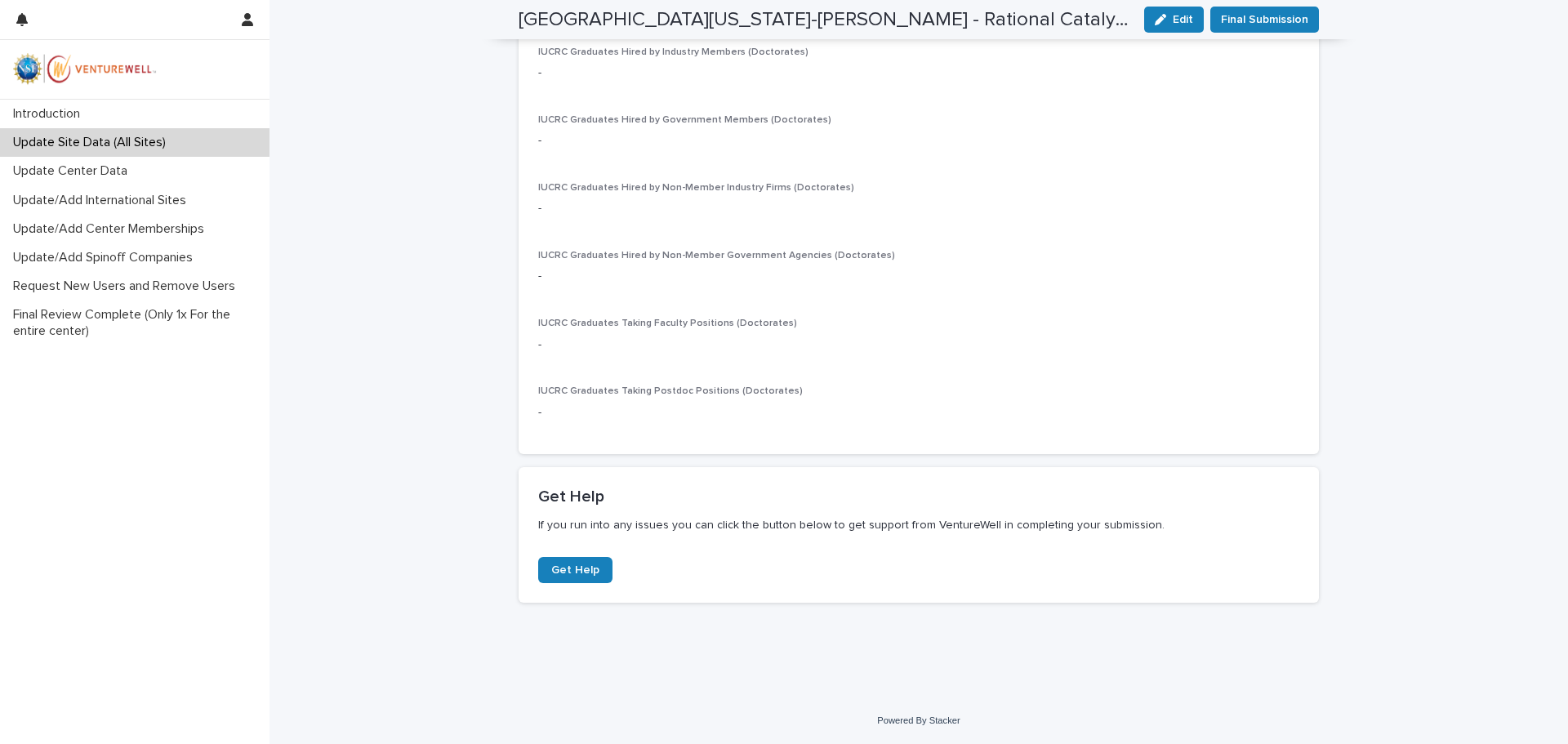
scroll to position [2372, 0]
